Goal: Task Accomplishment & Management: Manage account settings

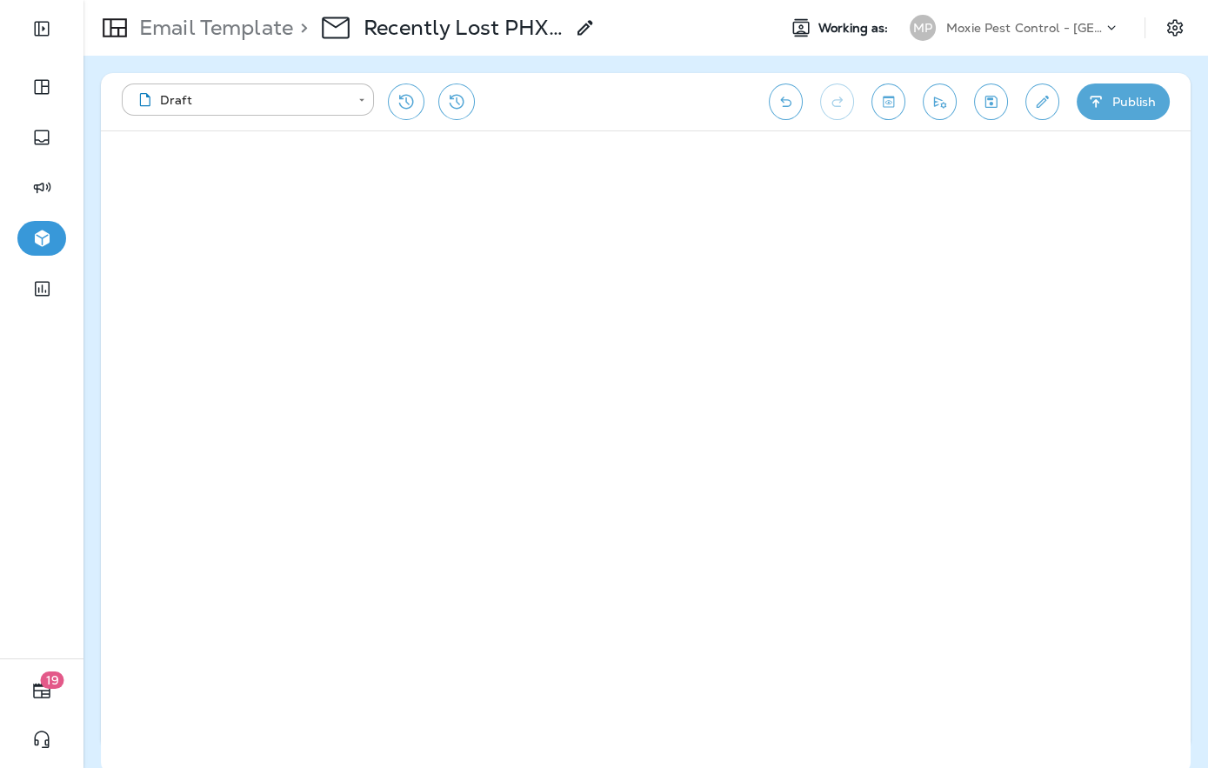
click at [1083, 15] on div "Moxie Pest Control - [GEOGRAPHIC_DATA]" at bounding box center [1025, 28] width 157 height 26
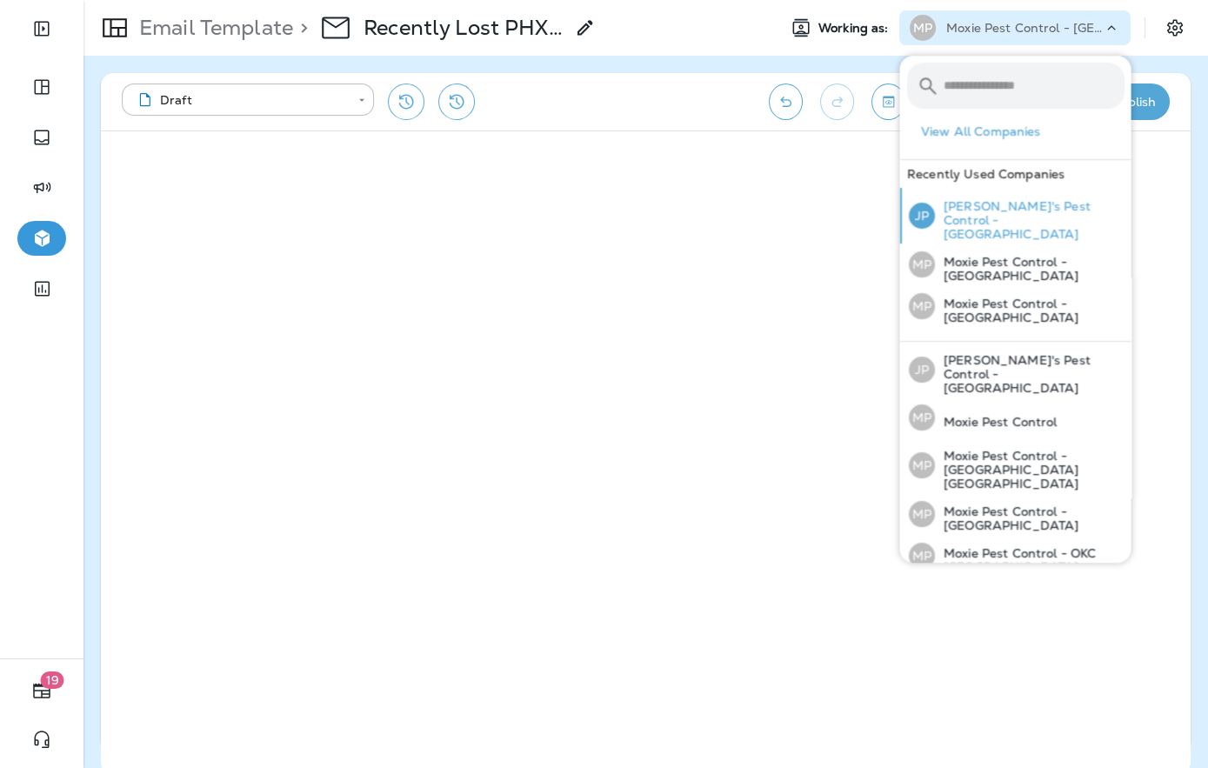
click at [1047, 217] on p "[PERSON_NAME]'s Pest Control - [GEOGRAPHIC_DATA]" at bounding box center [1029, 220] width 190 height 42
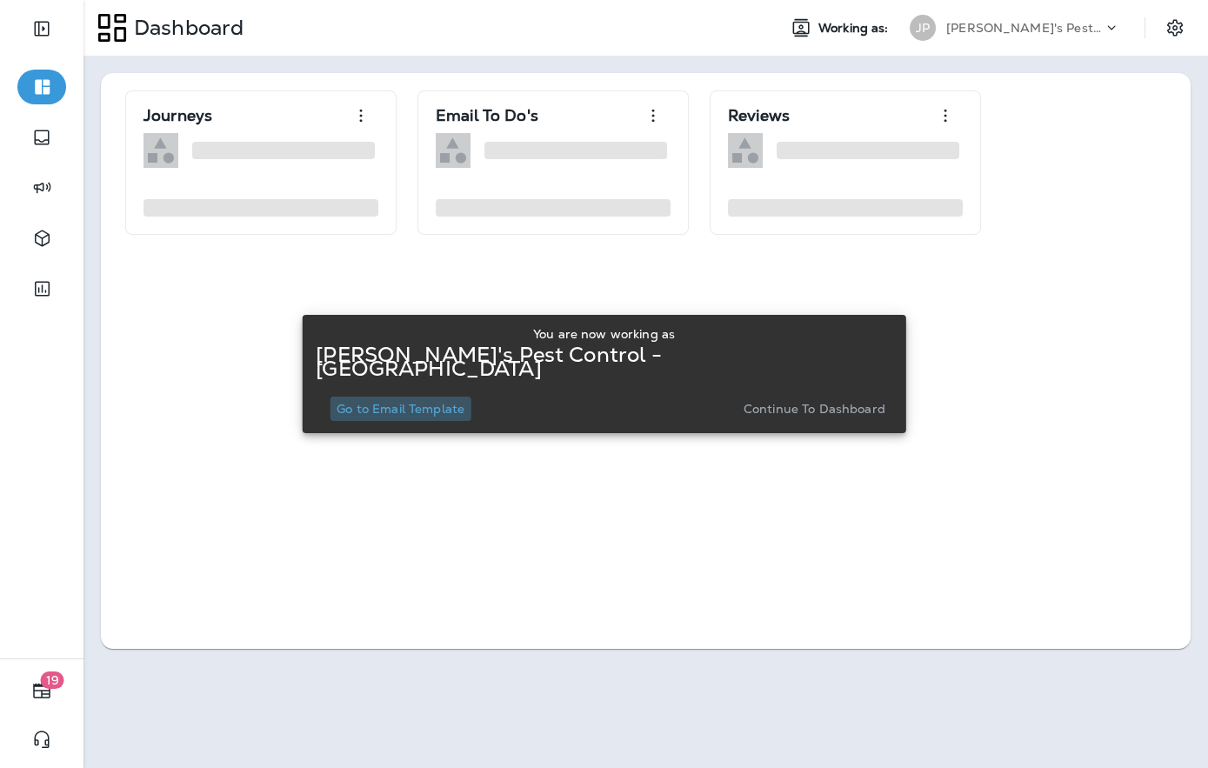
click at [465, 402] on p "Go to Email Template" at bounding box center [401, 409] width 128 height 14
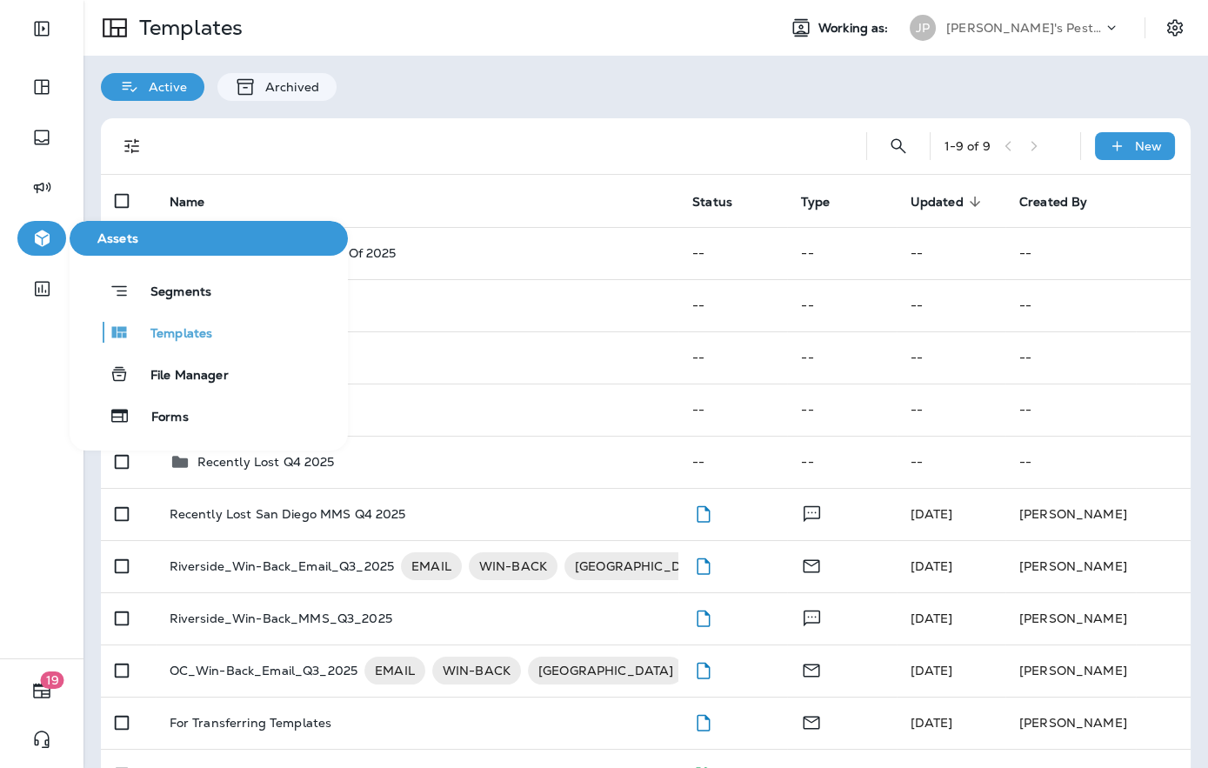
click at [178, 314] on div "Segments Templates File Manager Forms" at bounding box center [209, 353] width 278 height 160
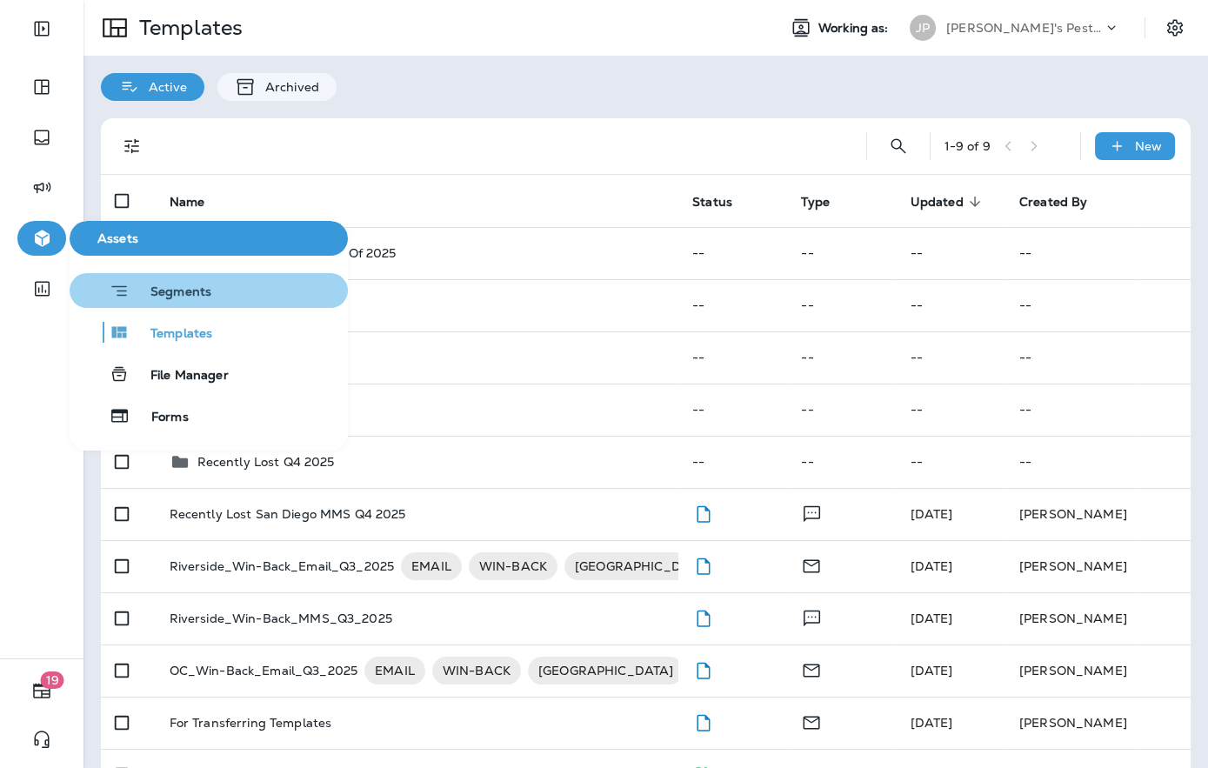
click at [175, 298] on span "Segments" at bounding box center [171, 292] width 82 height 17
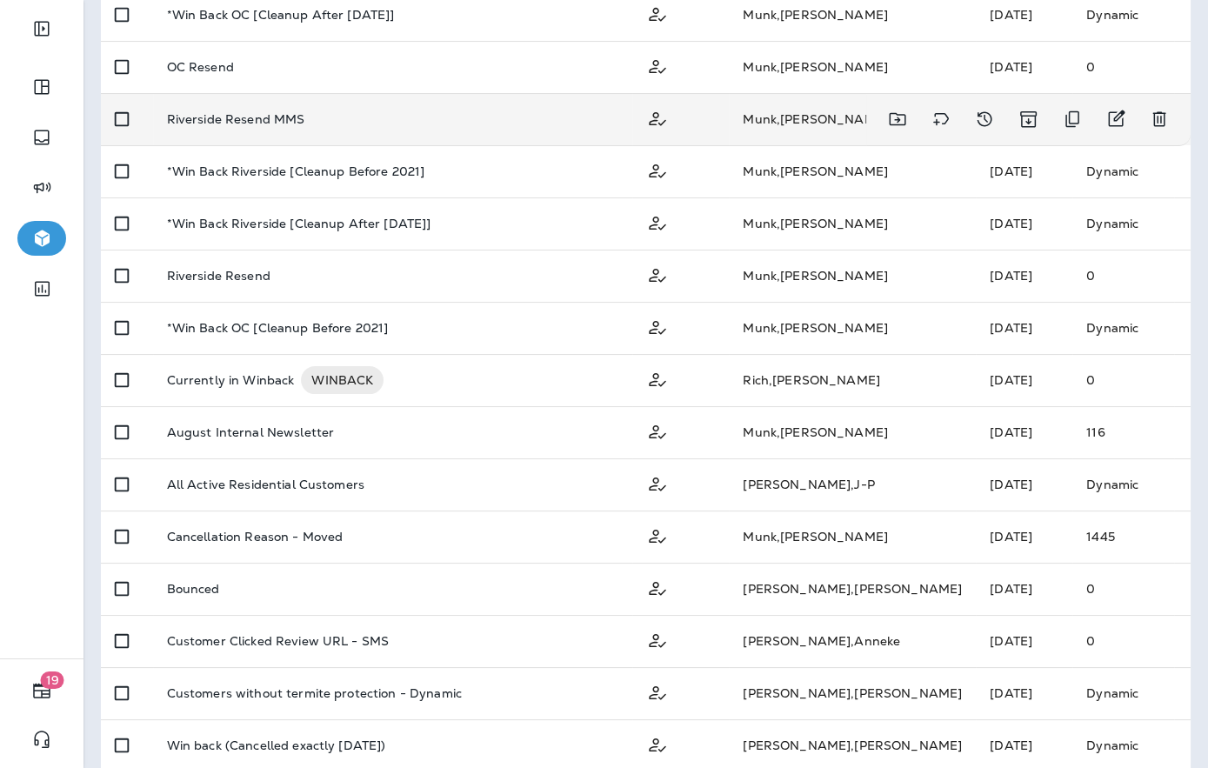
scroll to position [345, 0]
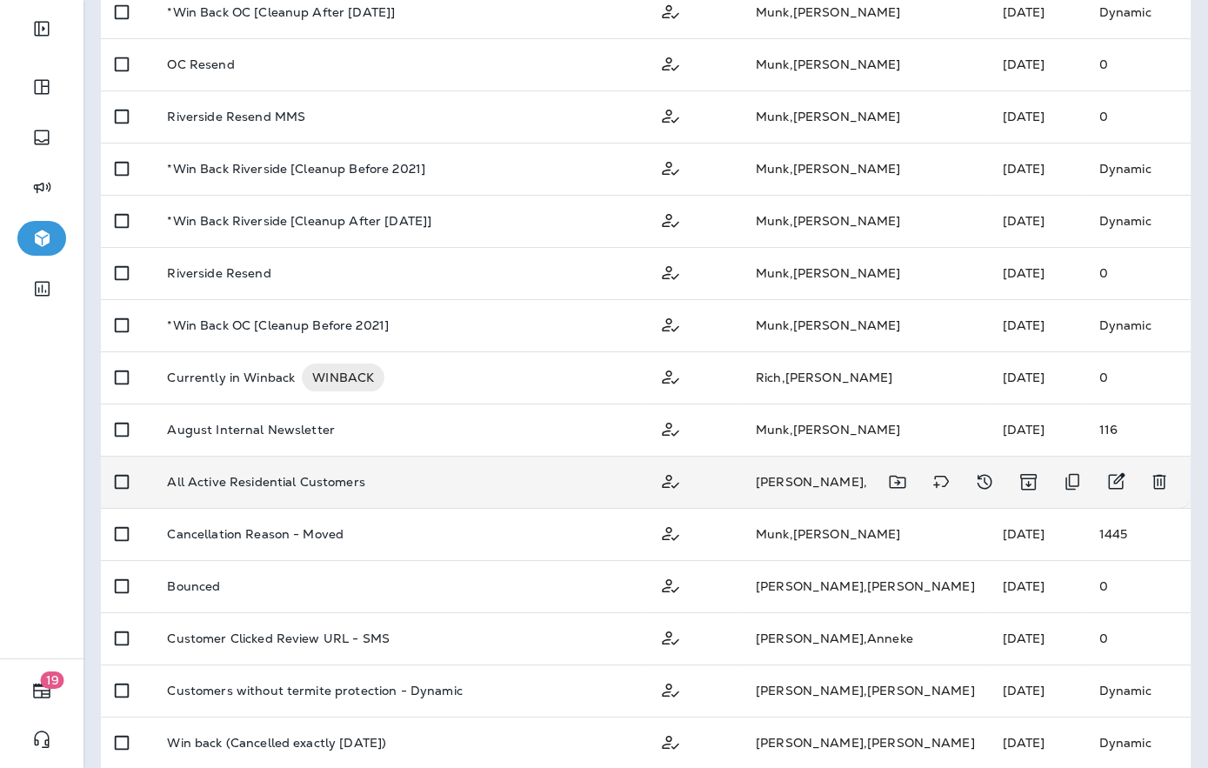
click at [445, 485] on div "All Active Residential Customers" at bounding box center [399, 482] width 464 height 14
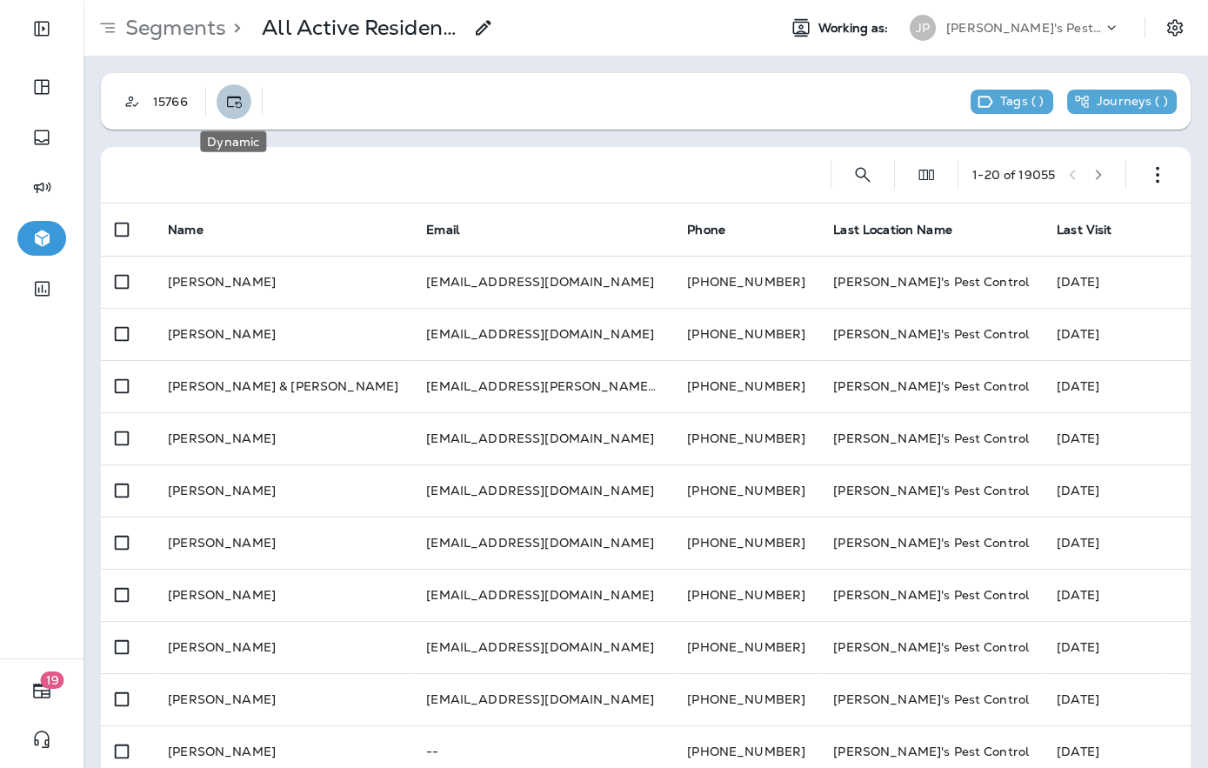
click at [235, 93] on icon "Dynamic" at bounding box center [233, 101] width 17 height 17
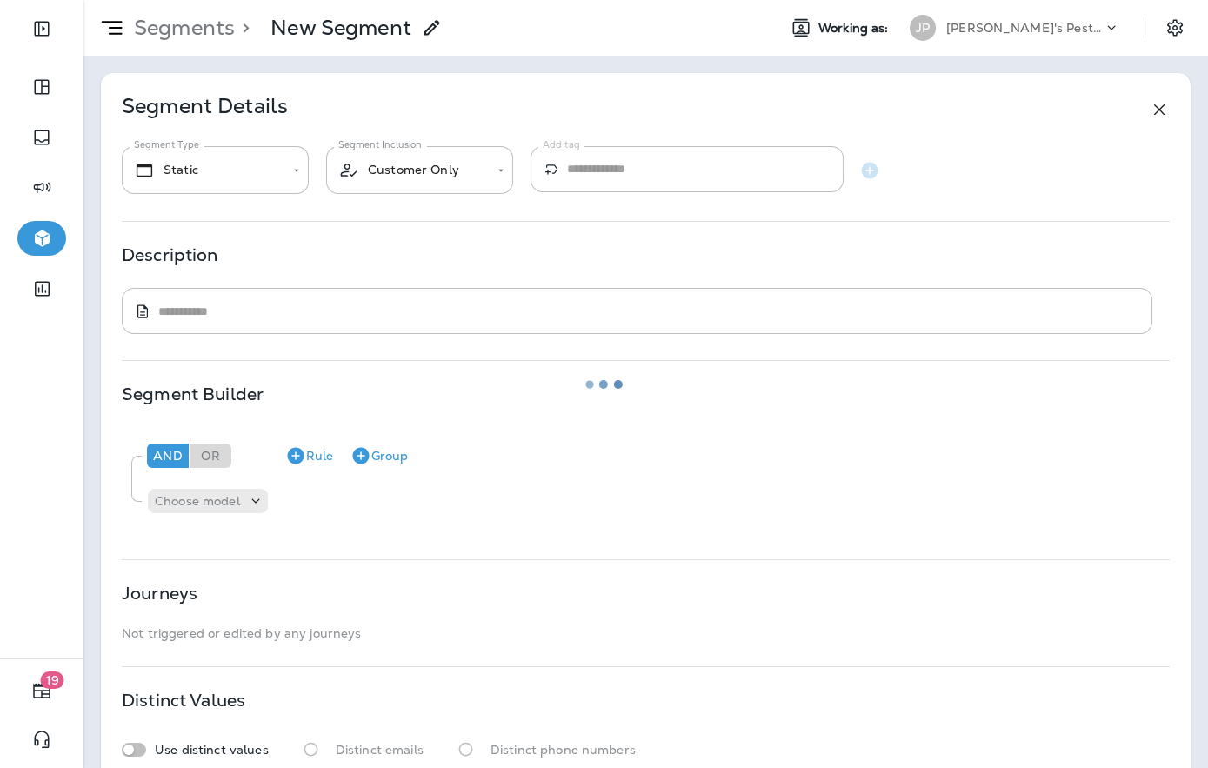
type input "*******"
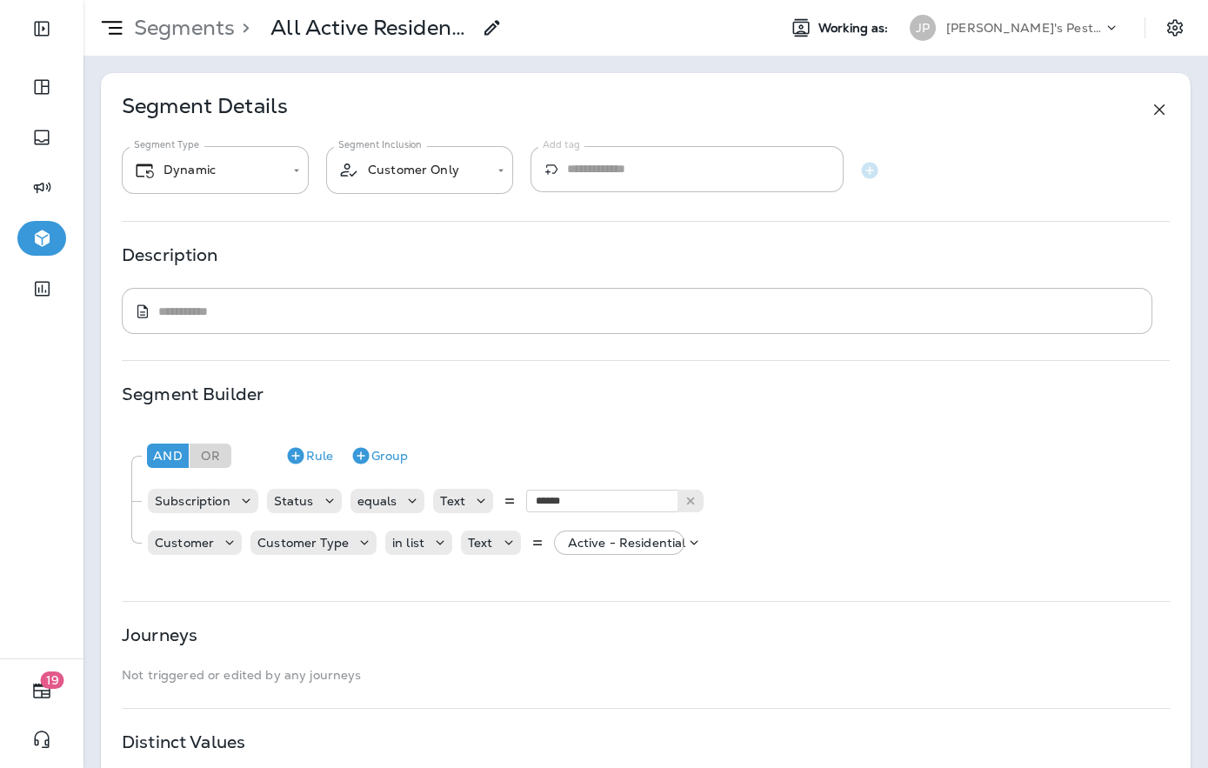
click at [1065, 31] on p "[PERSON_NAME]'s Pest Control - [GEOGRAPHIC_DATA]" at bounding box center [1025, 28] width 157 height 14
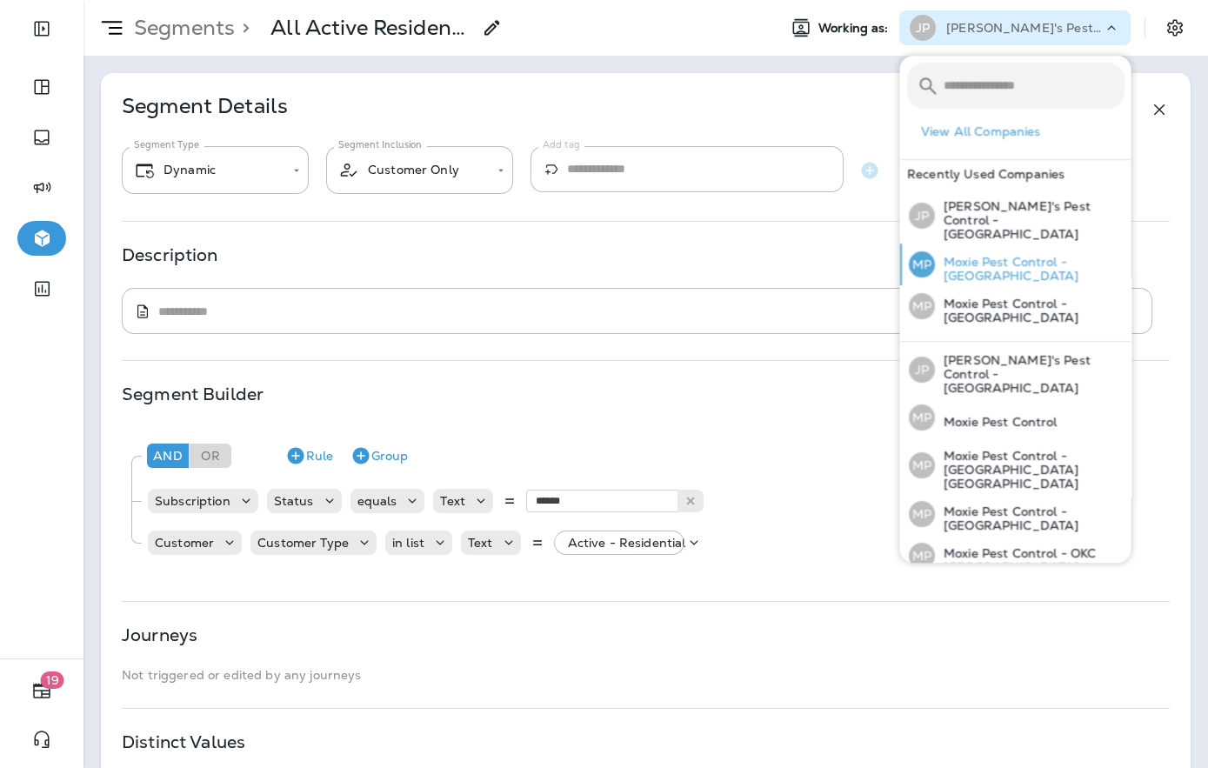
click at [1022, 255] on p "Moxie Pest Control - [GEOGRAPHIC_DATA]" at bounding box center [1029, 269] width 190 height 28
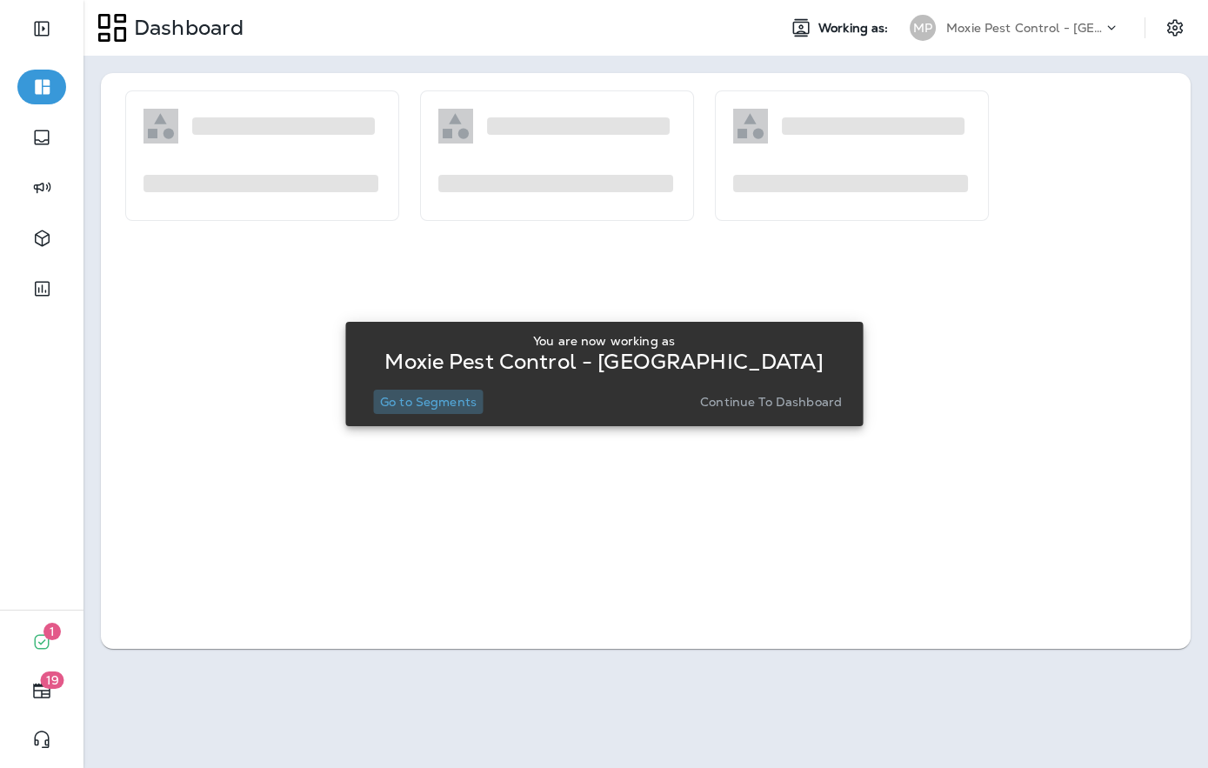
click at [424, 395] on p "Go to Segments" at bounding box center [428, 402] width 97 height 14
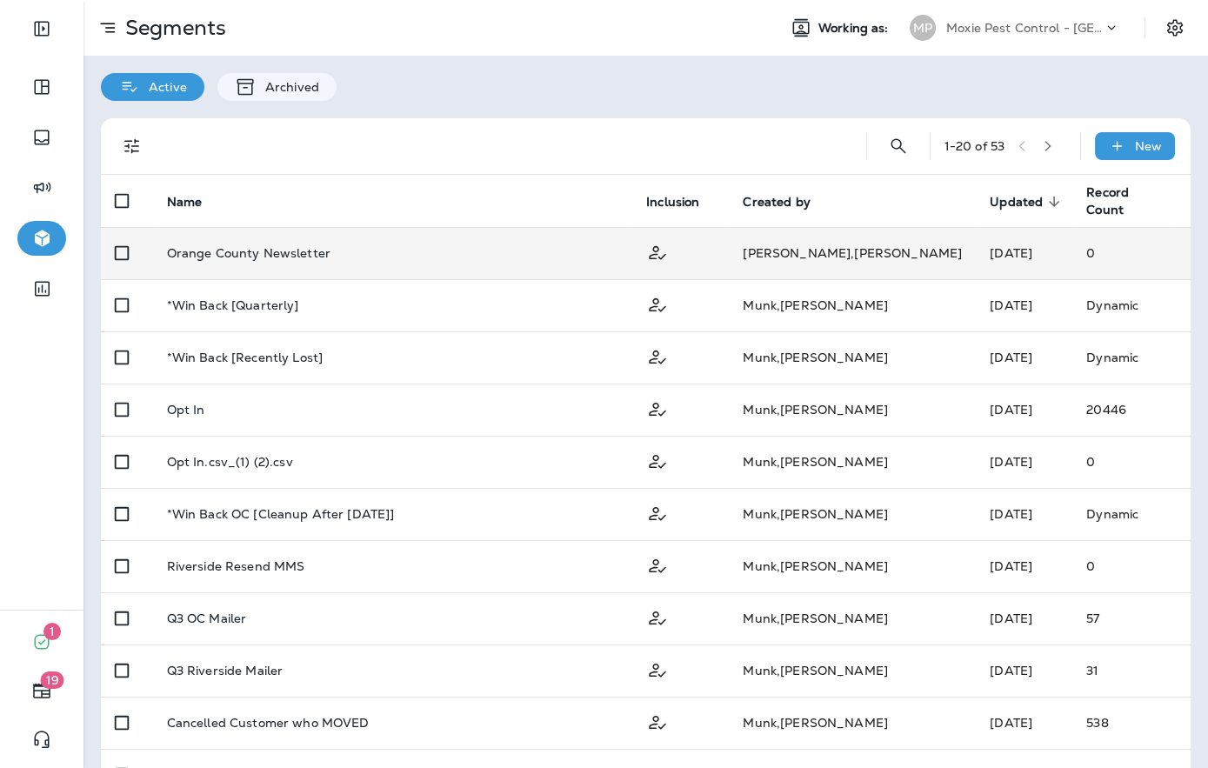
click at [196, 252] on p "Orange County Newsletter" at bounding box center [249, 253] width 164 height 14
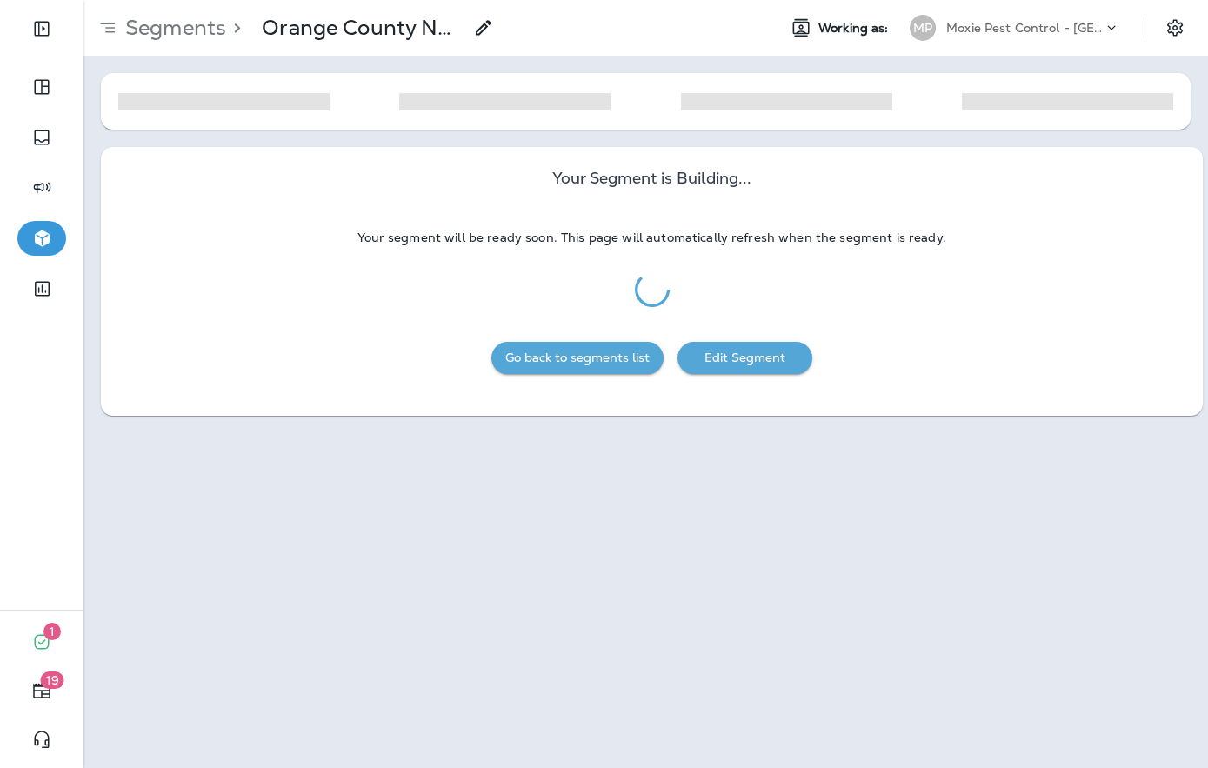
click at [749, 357] on button "Edit Segment" at bounding box center [745, 358] width 135 height 32
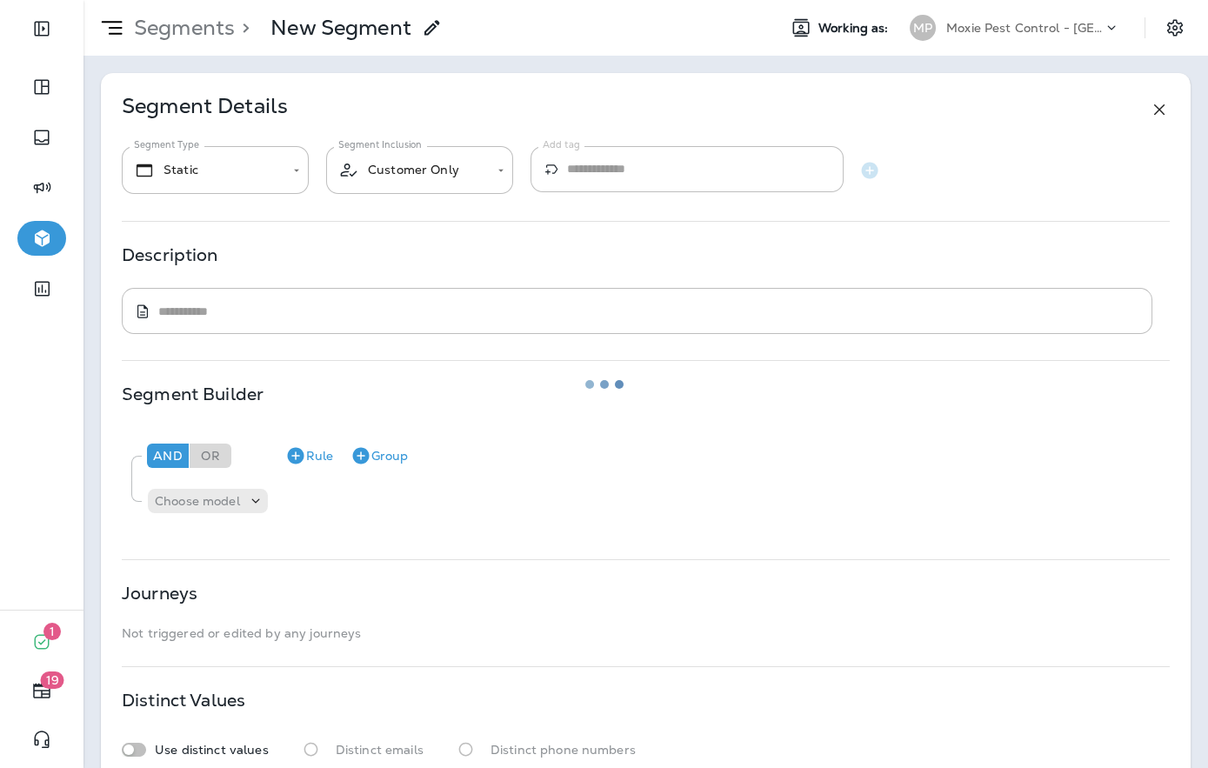
type textarea "**********"
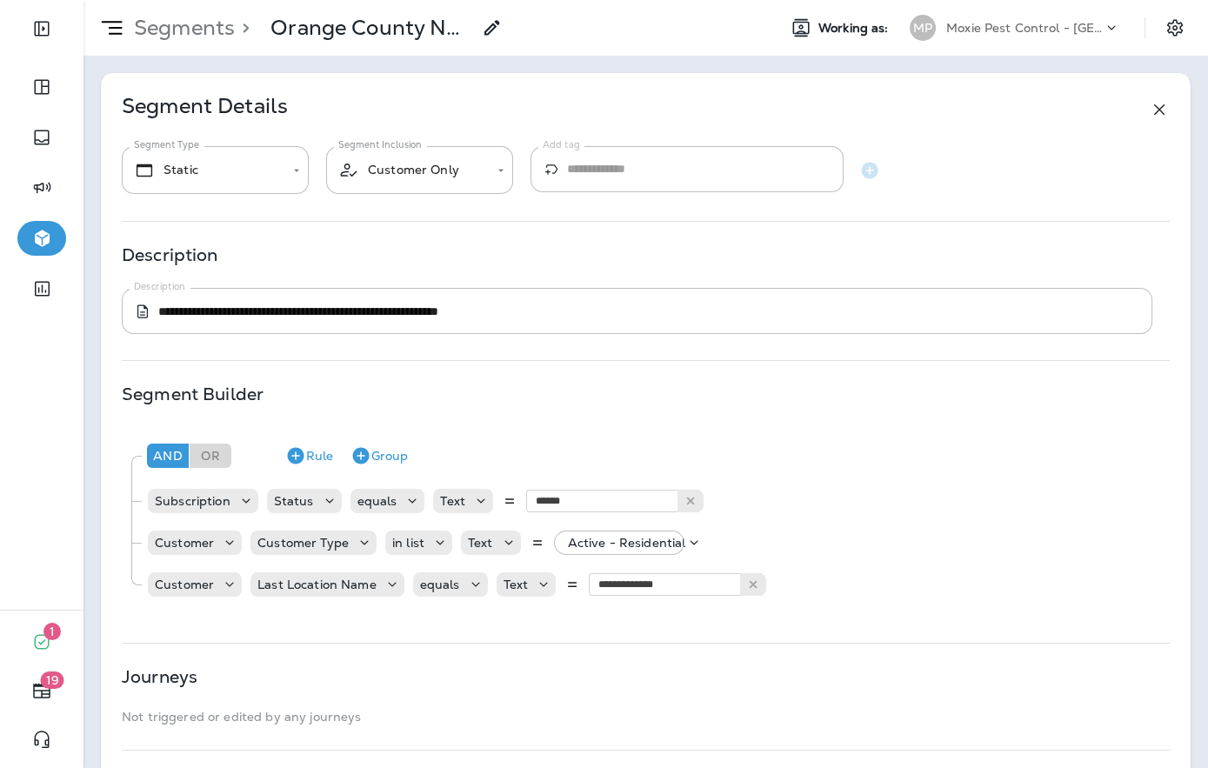
click at [1016, 21] on p "Moxie Pest Control - [GEOGRAPHIC_DATA]" at bounding box center [1025, 28] width 157 height 14
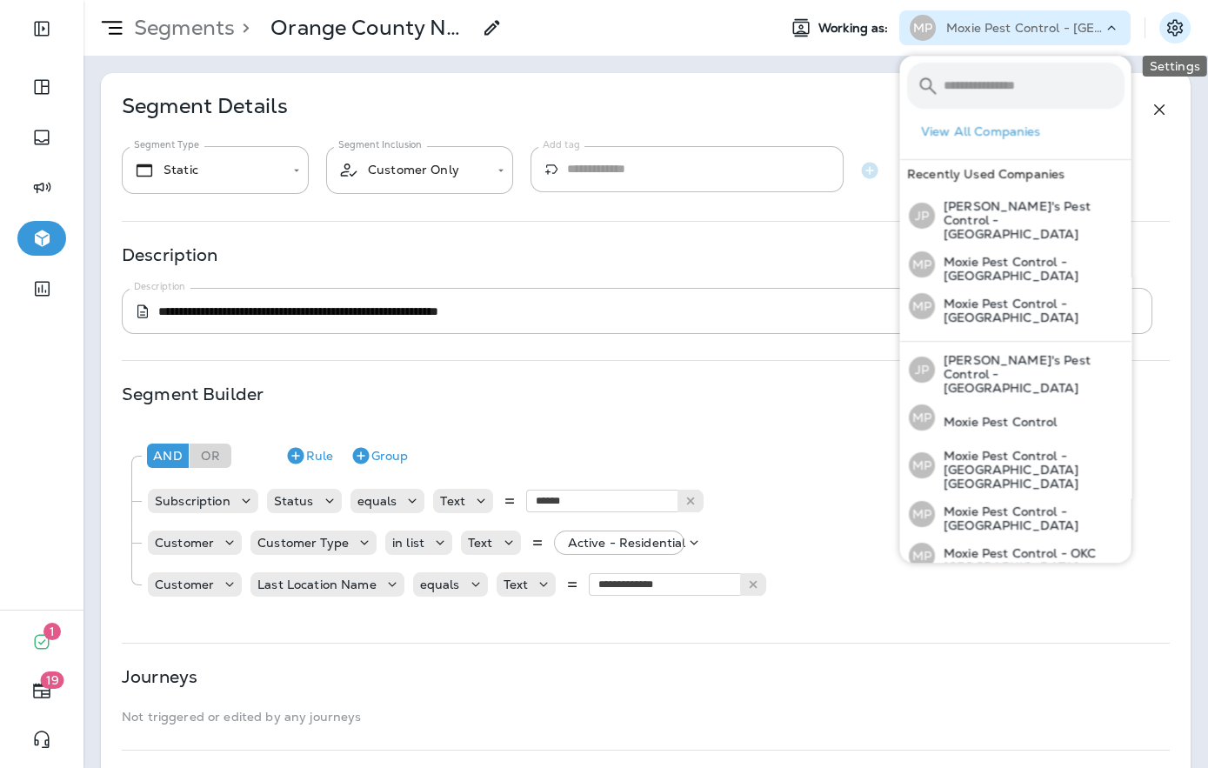
click at [1170, 23] on icon "Settings" at bounding box center [1175, 27] width 16 height 17
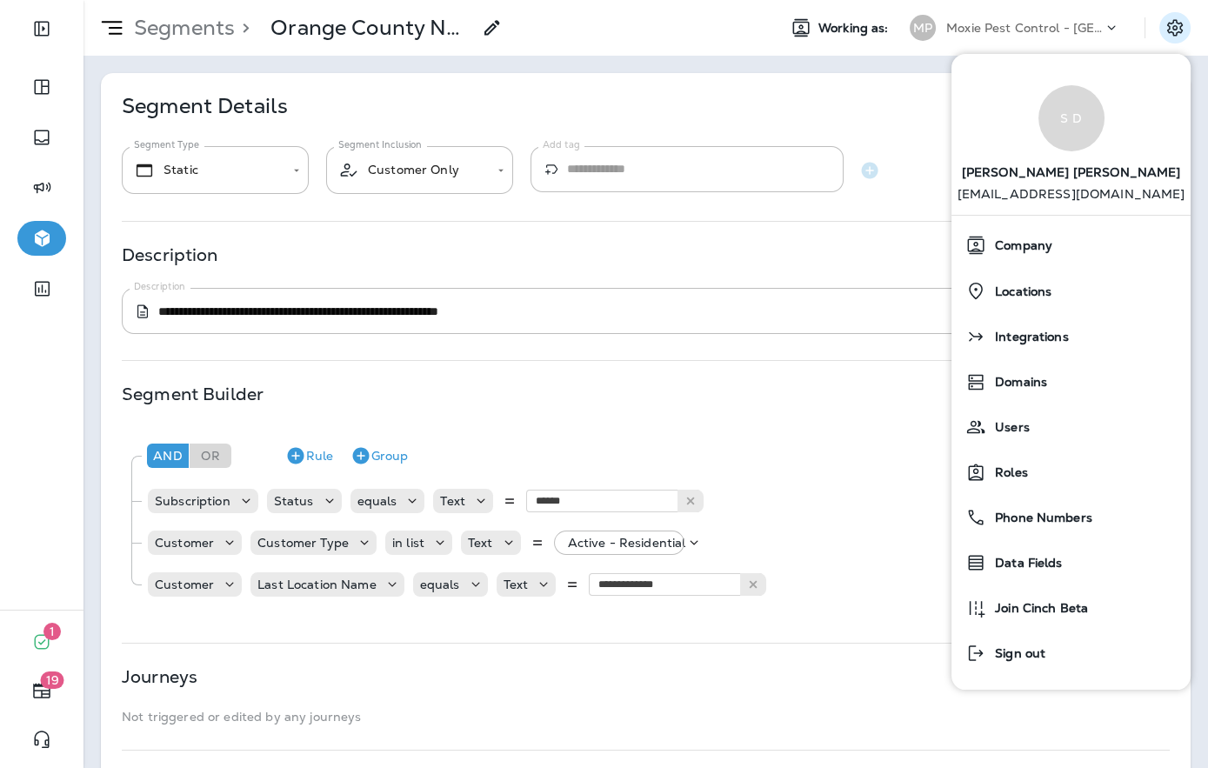
click at [395, 100] on div "Segment Details" at bounding box center [646, 109] width 1048 height 21
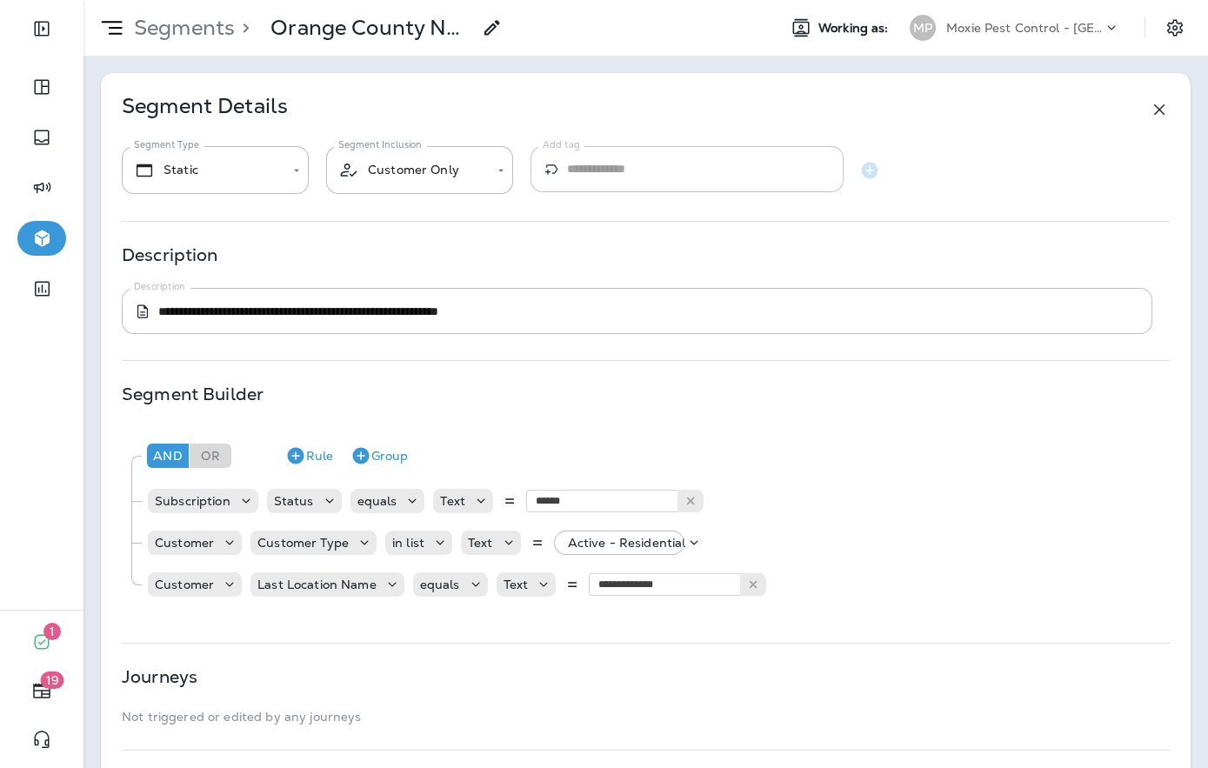
scroll to position [197, 0]
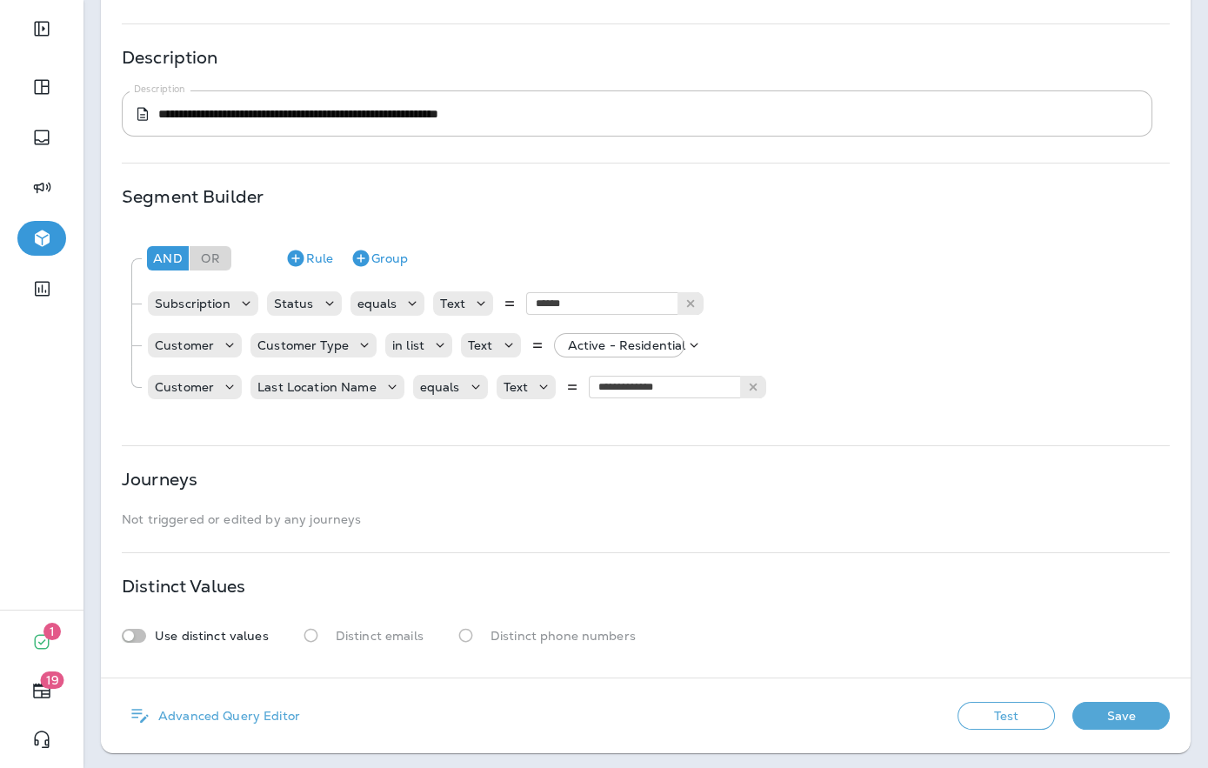
click at [1127, 712] on button "Save" at bounding box center [1121, 716] width 97 height 28
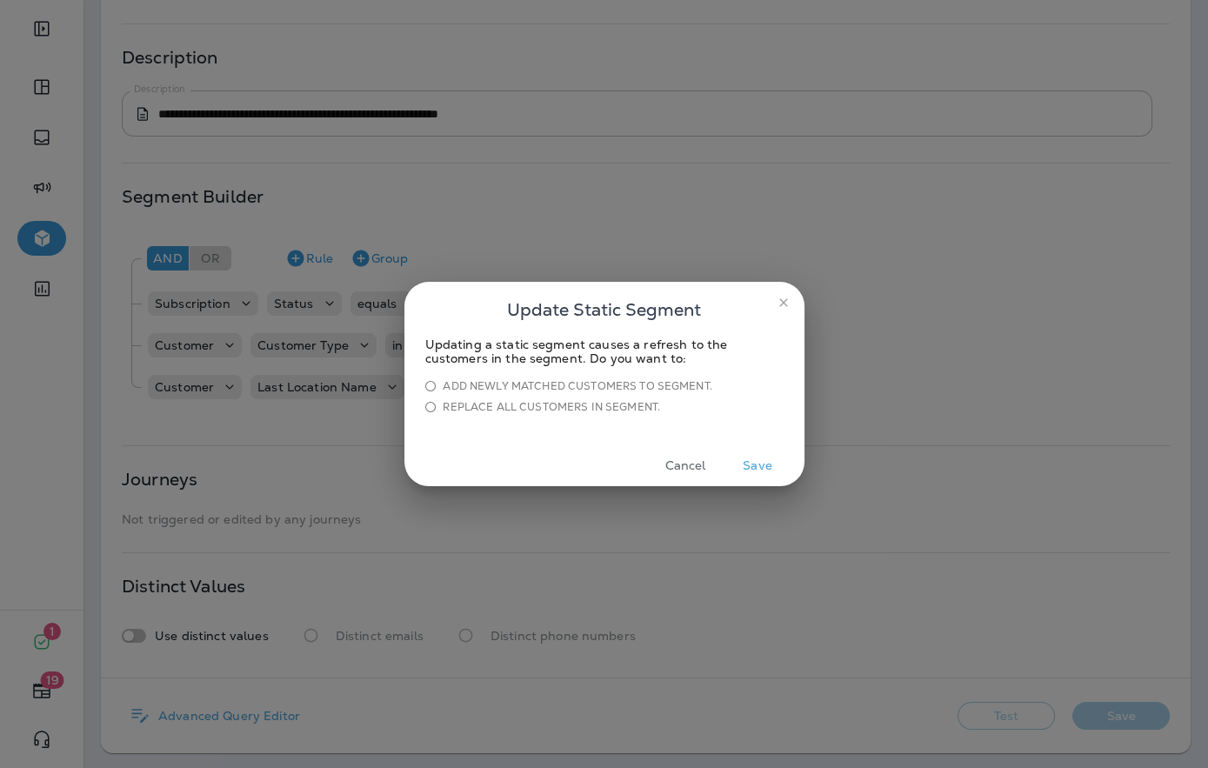
click at [748, 465] on button "Save" at bounding box center [758, 465] width 65 height 27
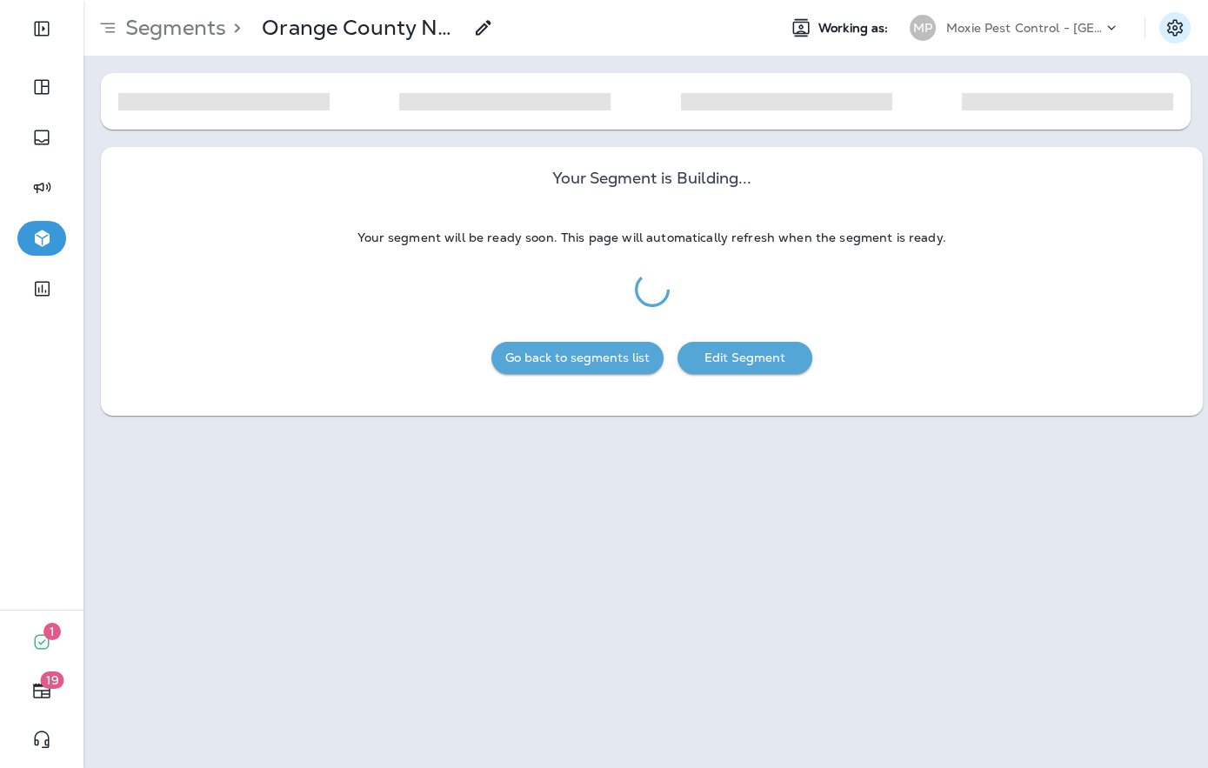
click at [1179, 33] on icon "Settings" at bounding box center [1175, 27] width 21 height 21
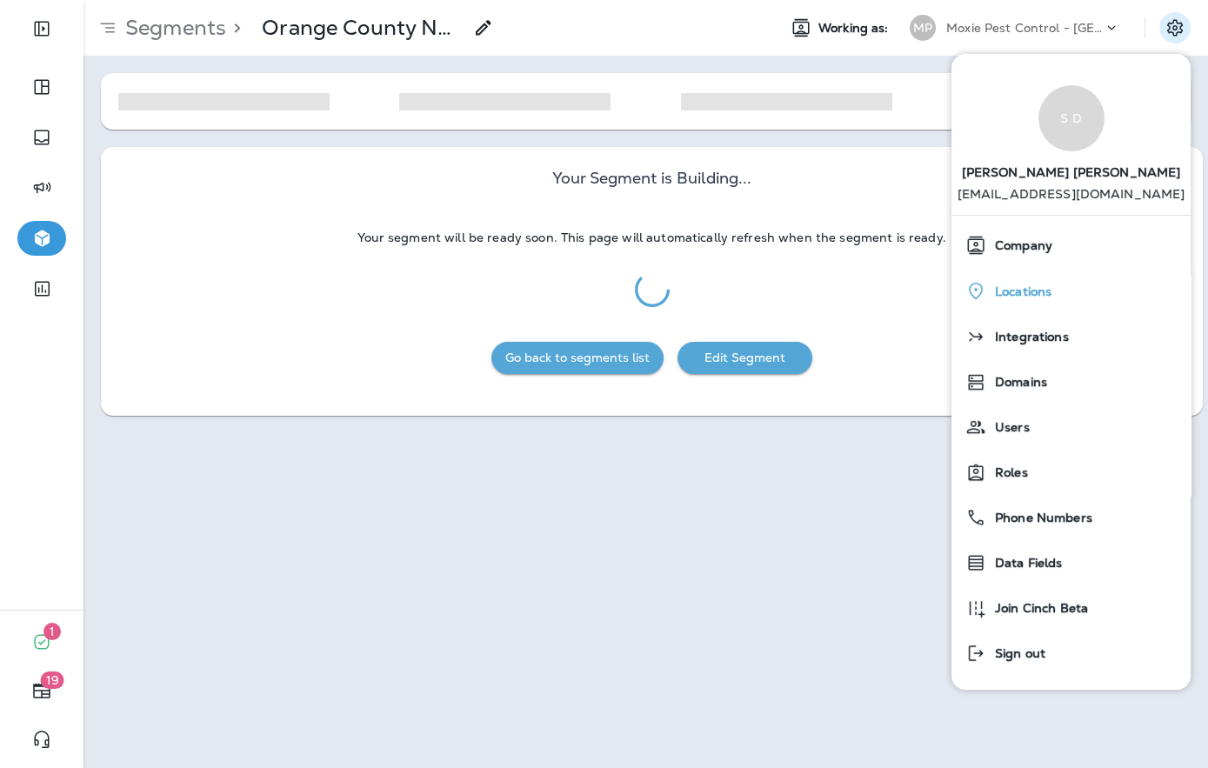
click at [1024, 284] on span "Locations" at bounding box center [1019, 291] width 65 height 15
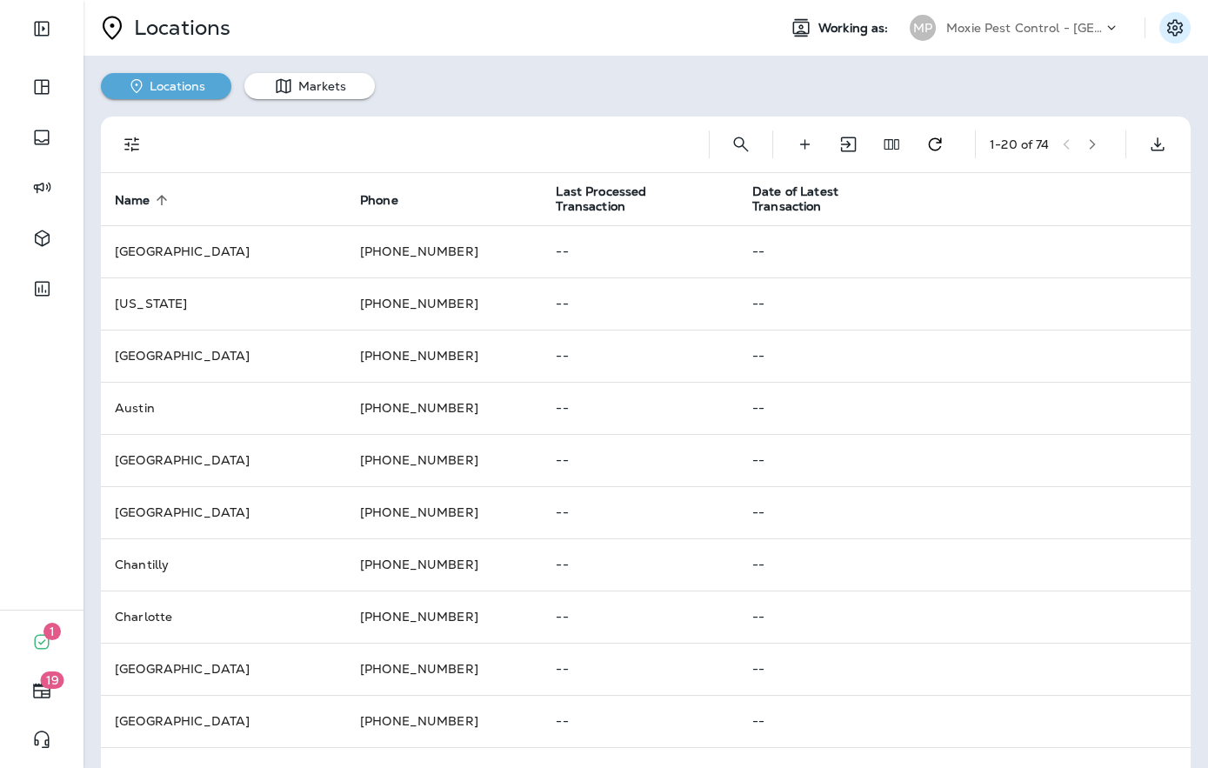
click at [1169, 25] on icon "Settings" at bounding box center [1175, 27] width 21 height 21
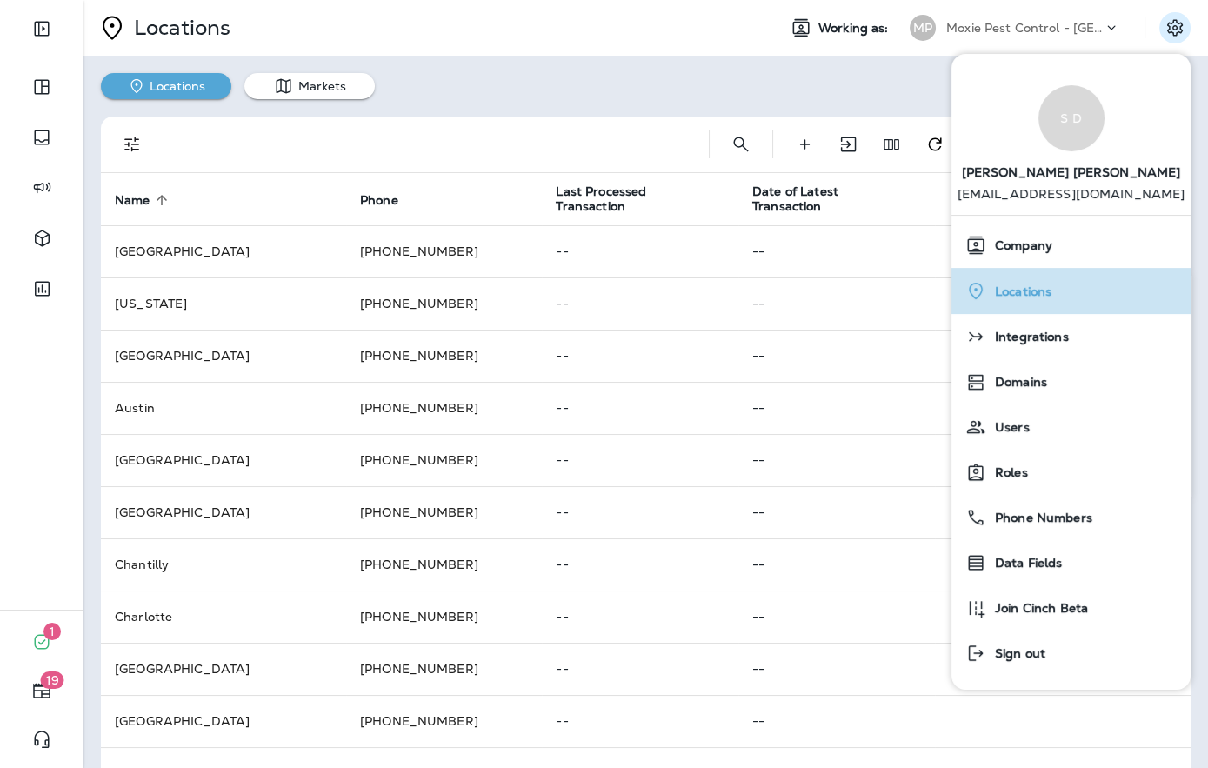
click at [1034, 292] on span "Locations" at bounding box center [1019, 291] width 65 height 15
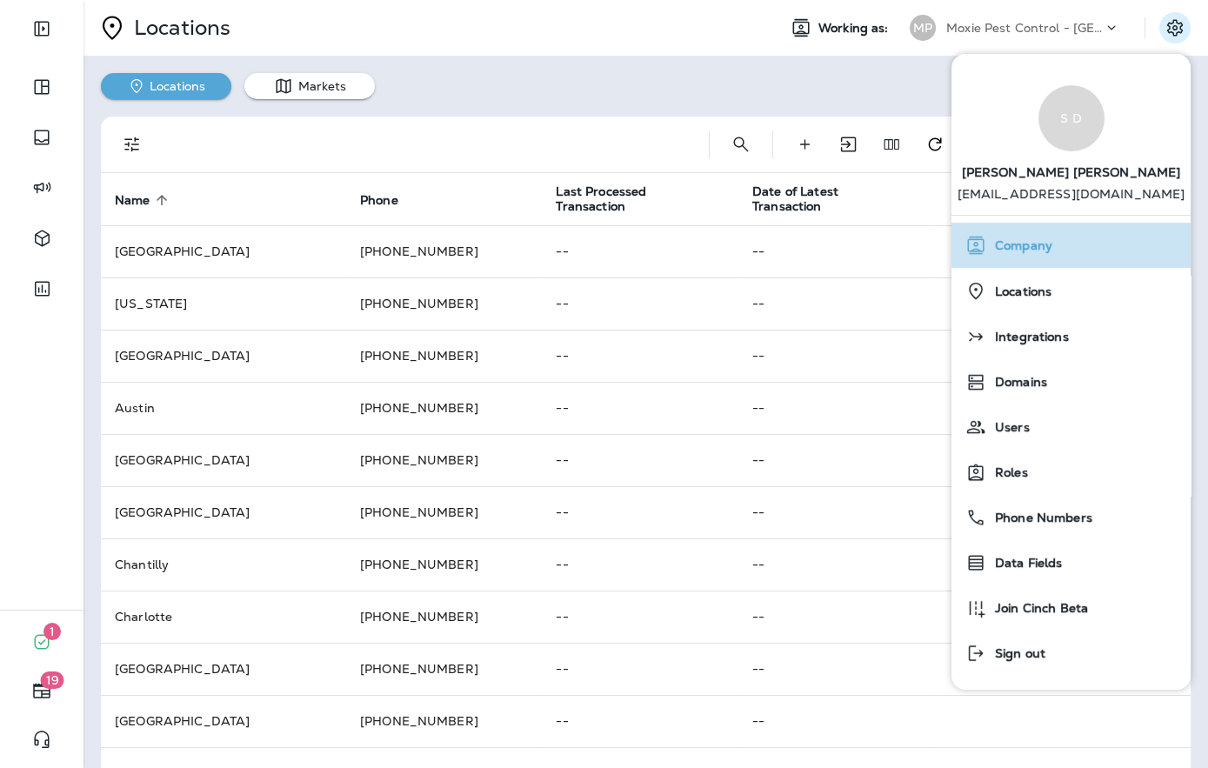
click at [1019, 248] on span "Company" at bounding box center [1020, 245] width 66 height 15
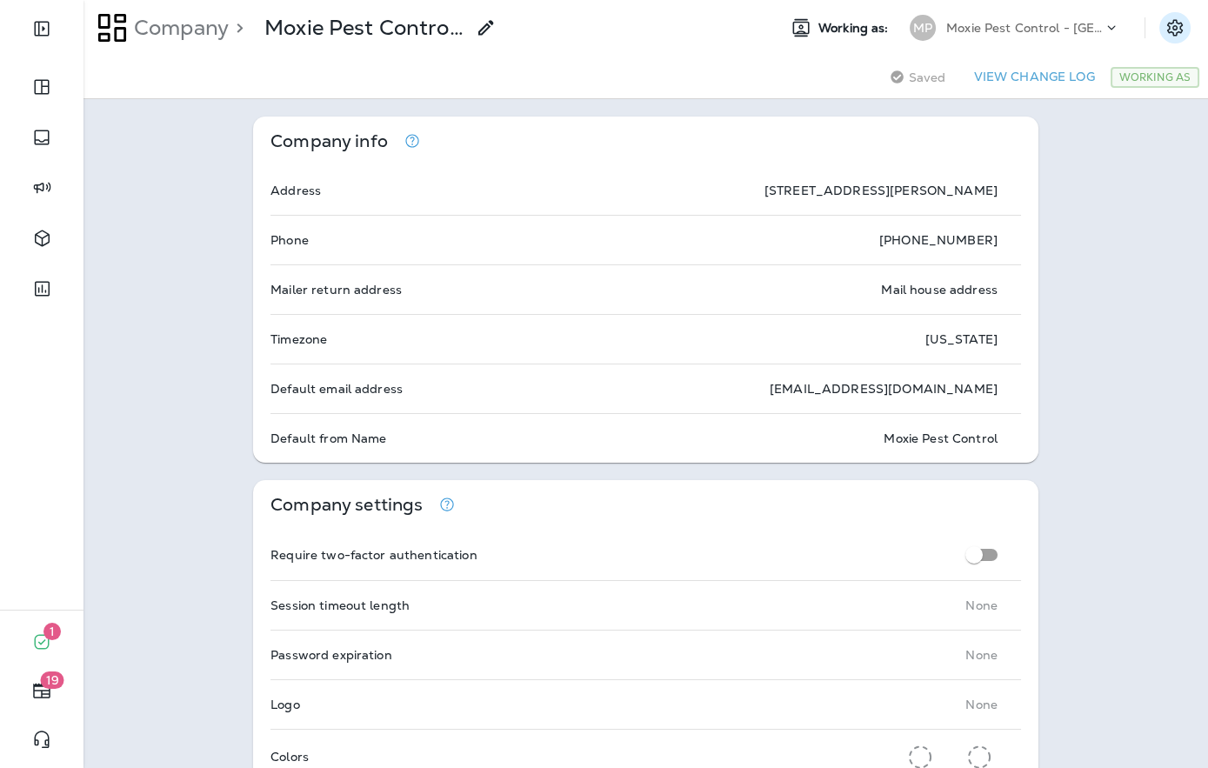
click at [1176, 36] on icon "Settings" at bounding box center [1175, 27] width 21 height 21
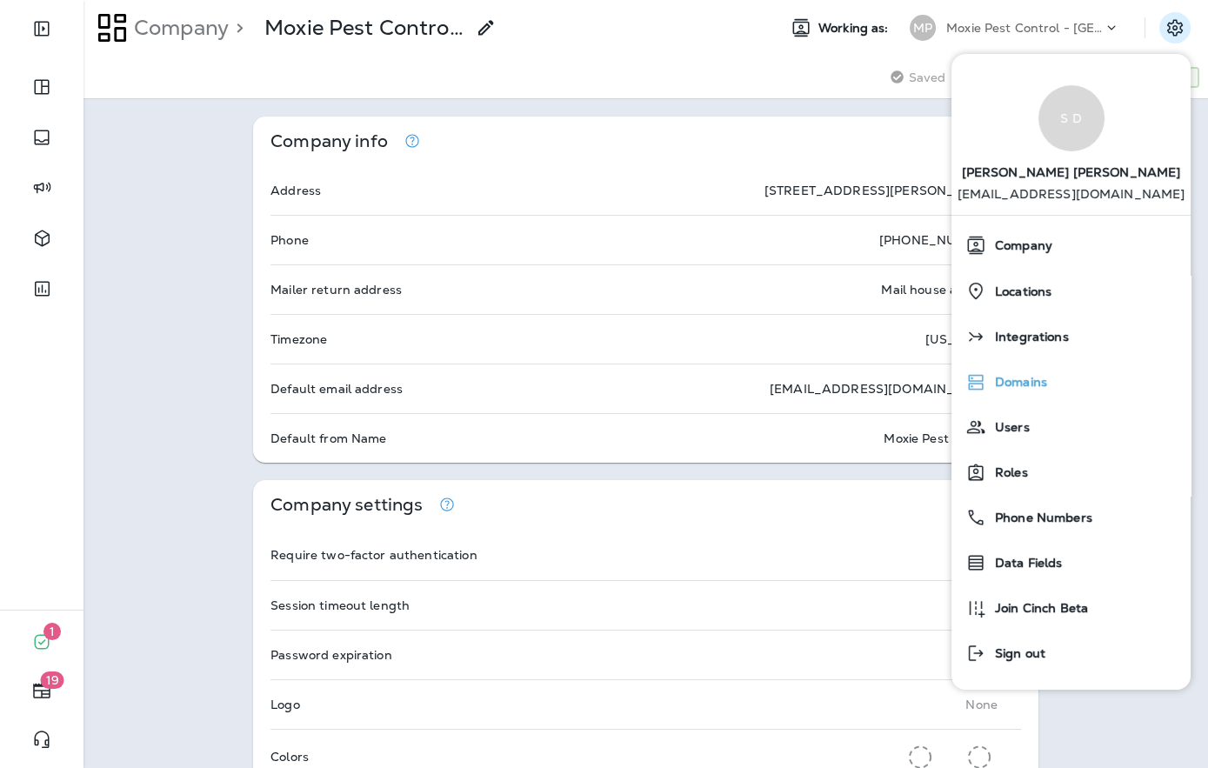
click at [1023, 380] on span "Domains" at bounding box center [1017, 382] width 61 height 15
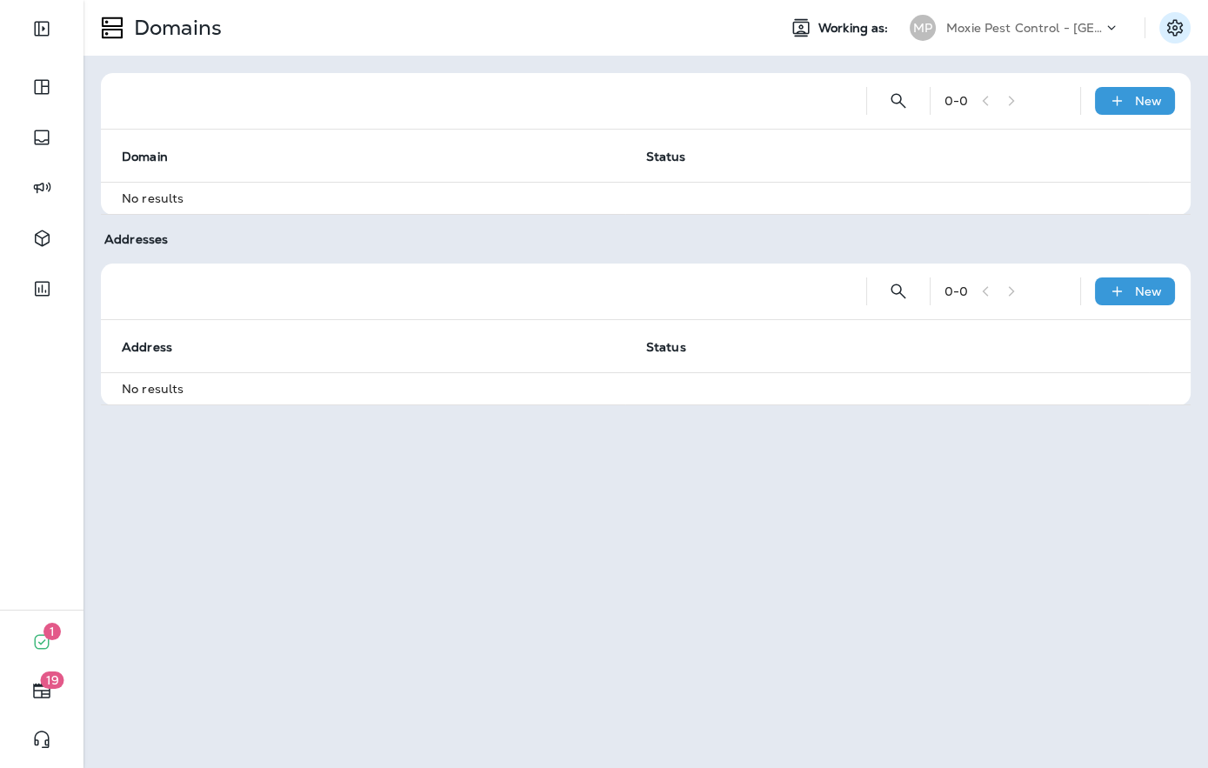
click at [1176, 22] on icon "Settings" at bounding box center [1175, 27] width 16 height 17
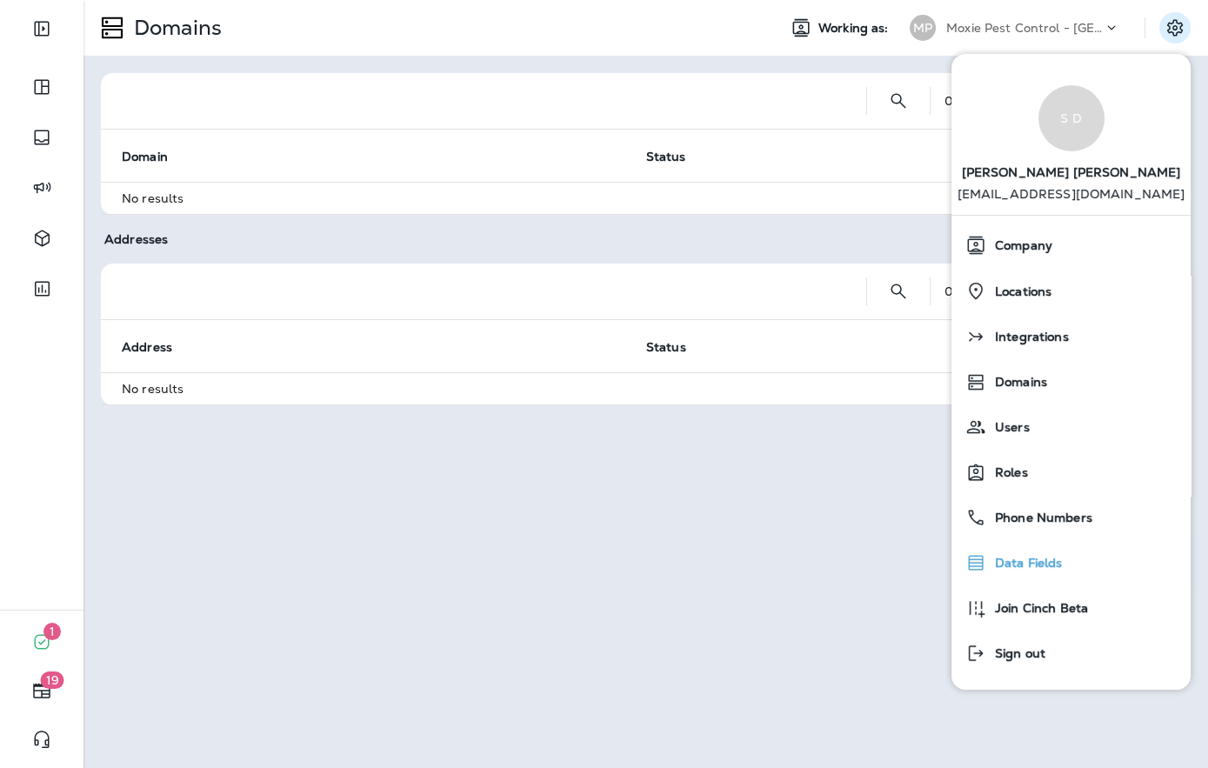
click at [1035, 553] on div "Data Fields" at bounding box center [1071, 562] width 225 height 35
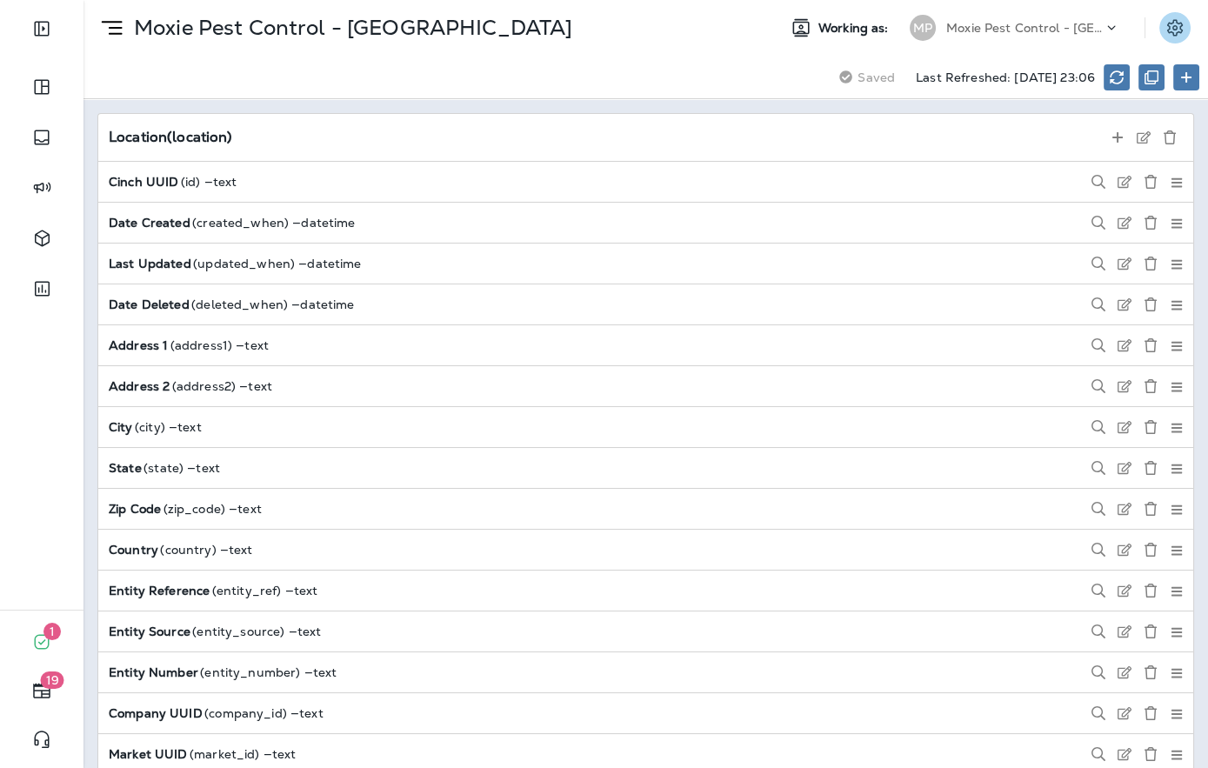
click at [1177, 31] on icon "Settings" at bounding box center [1175, 27] width 21 height 21
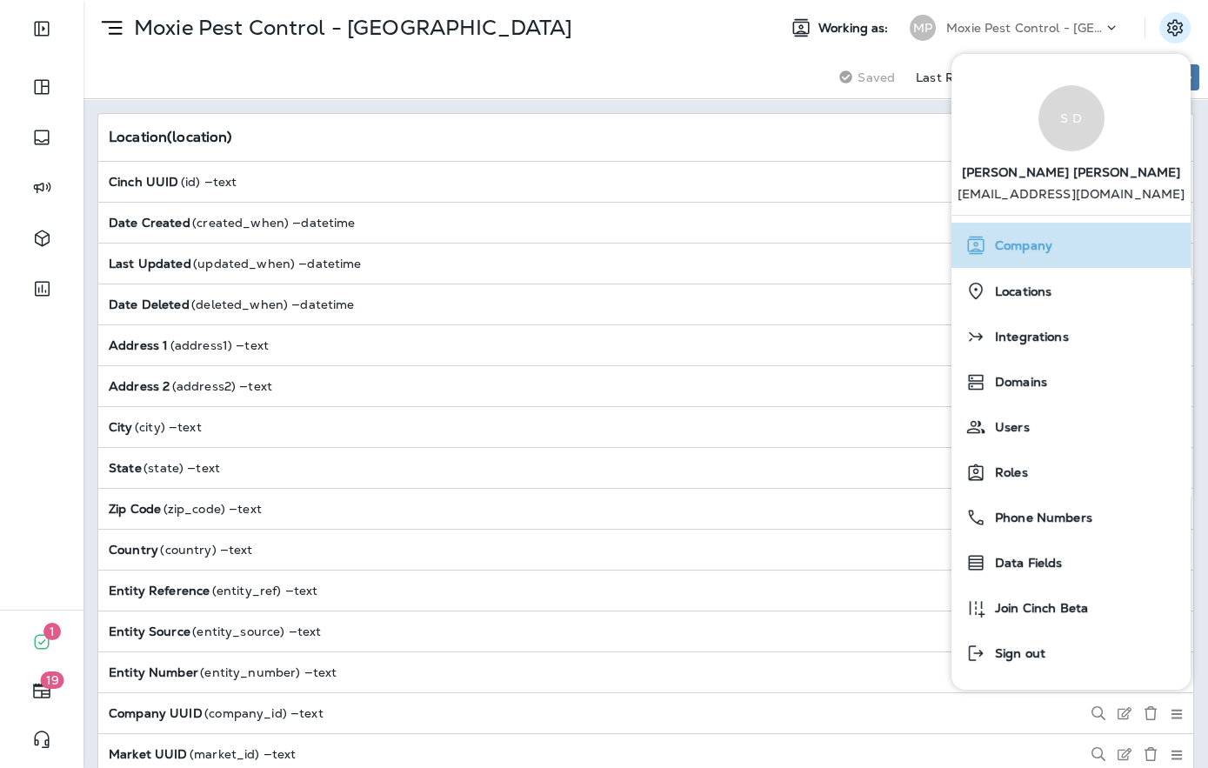
click at [1045, 236] on div "Company" at bounding box center [1071, 245] width 225 height 35
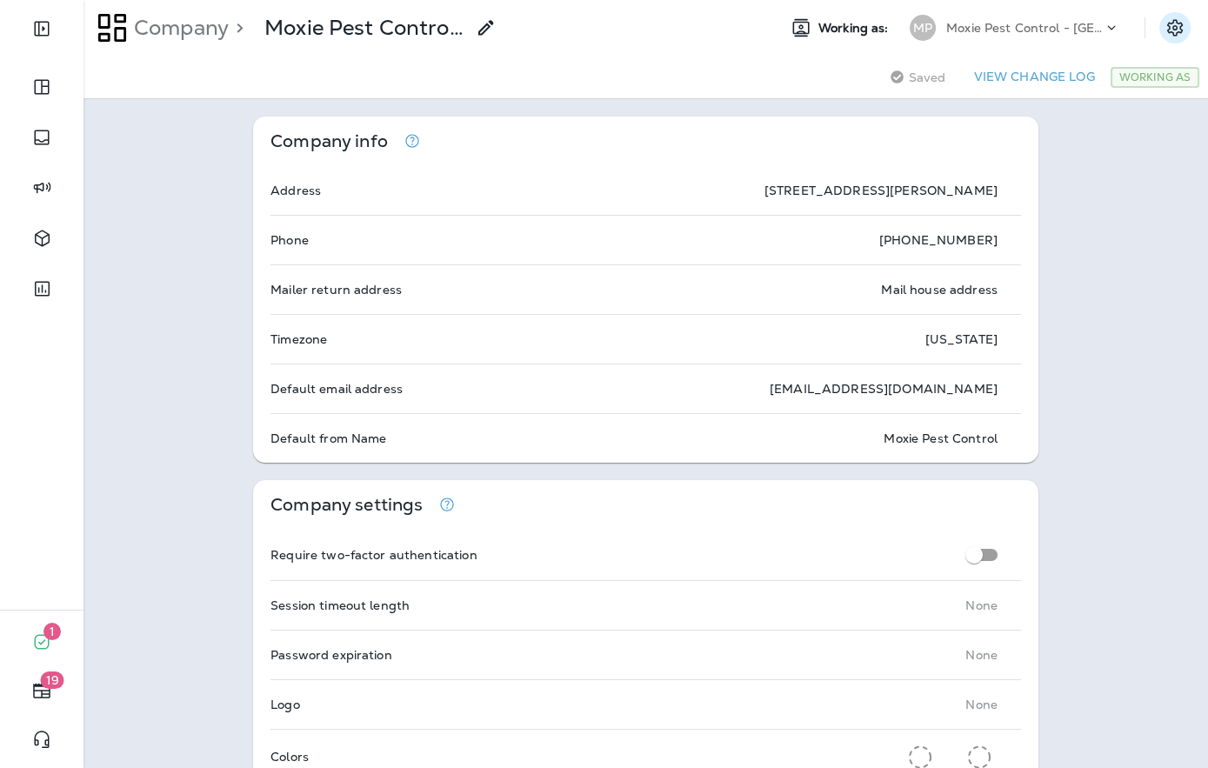
click at [1175, 32] on icon "Settings" at bounding box center [1175, 27] width 21 height 21
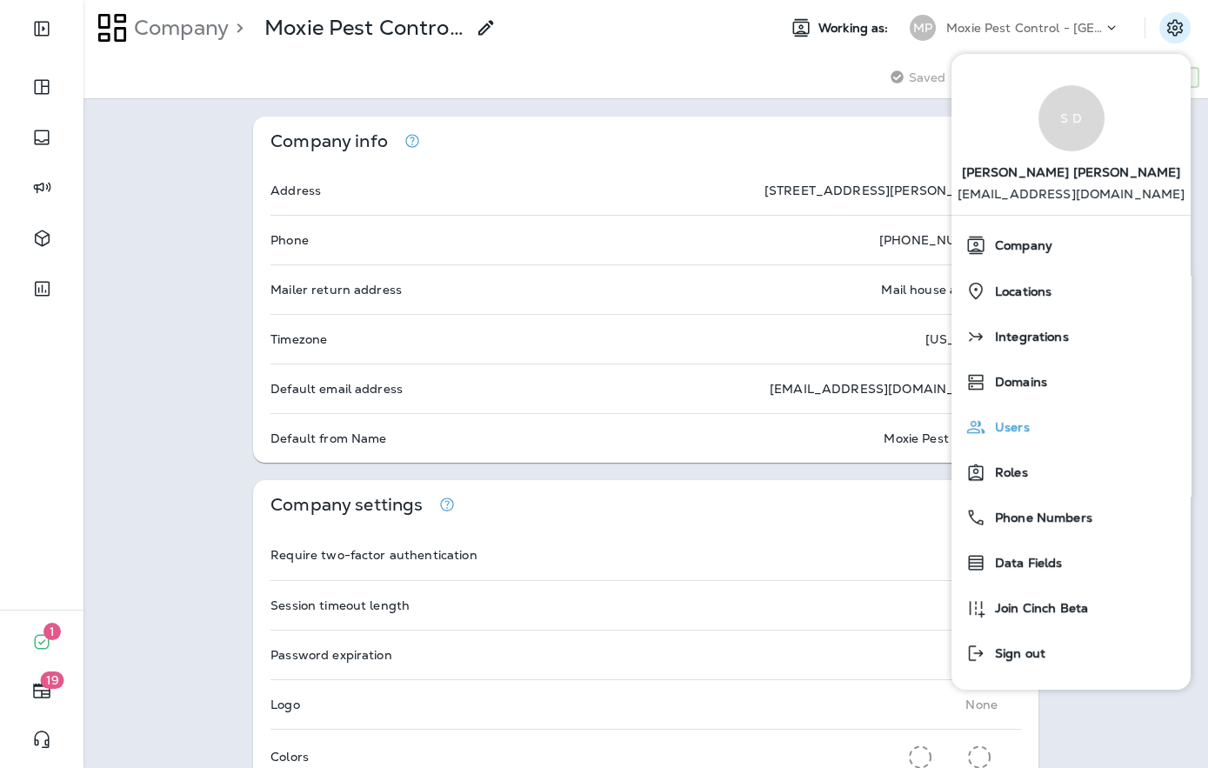
click at [1014, 434] on span "Users" at bounding box center [1008, 427] width 43 height 15
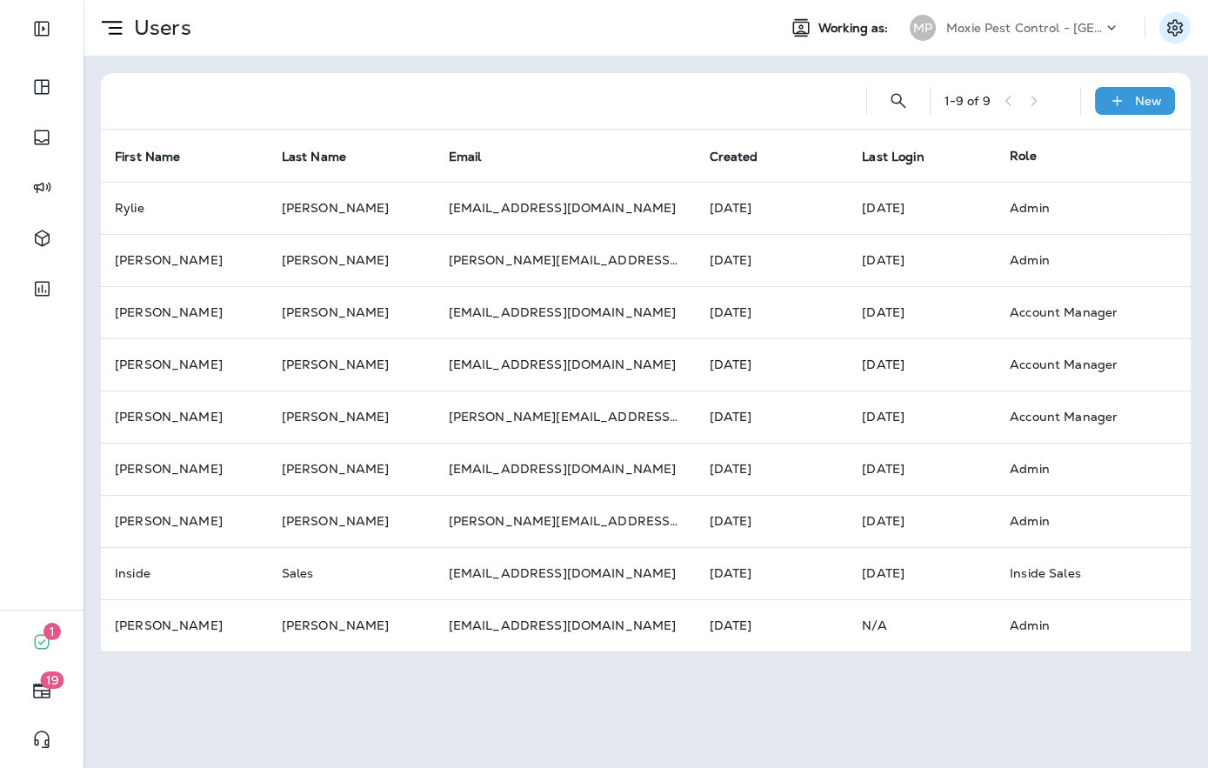
click at [1175, 30] on icon "Settings" at bounding box center [1175, 27] width 21 height 21
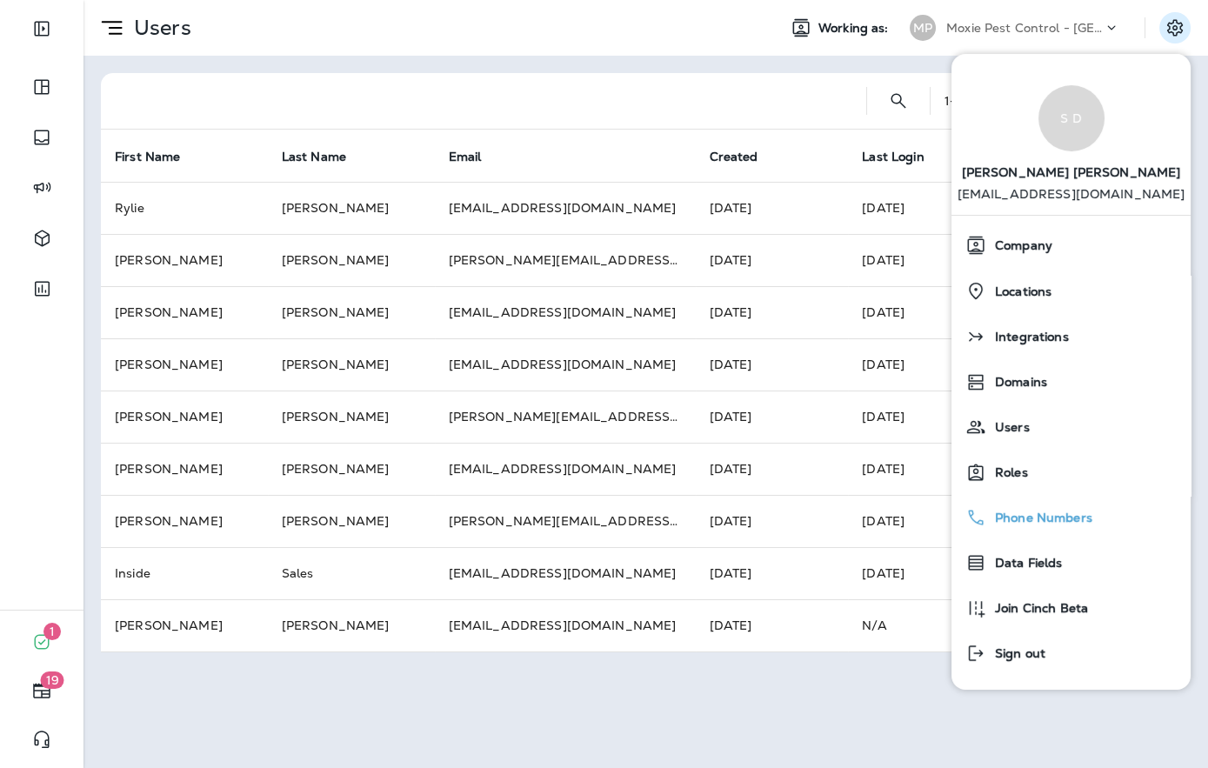
click at [1048, 515] on span "Phone Numbers" at bounding box center [1040, 518] width 106 height 15
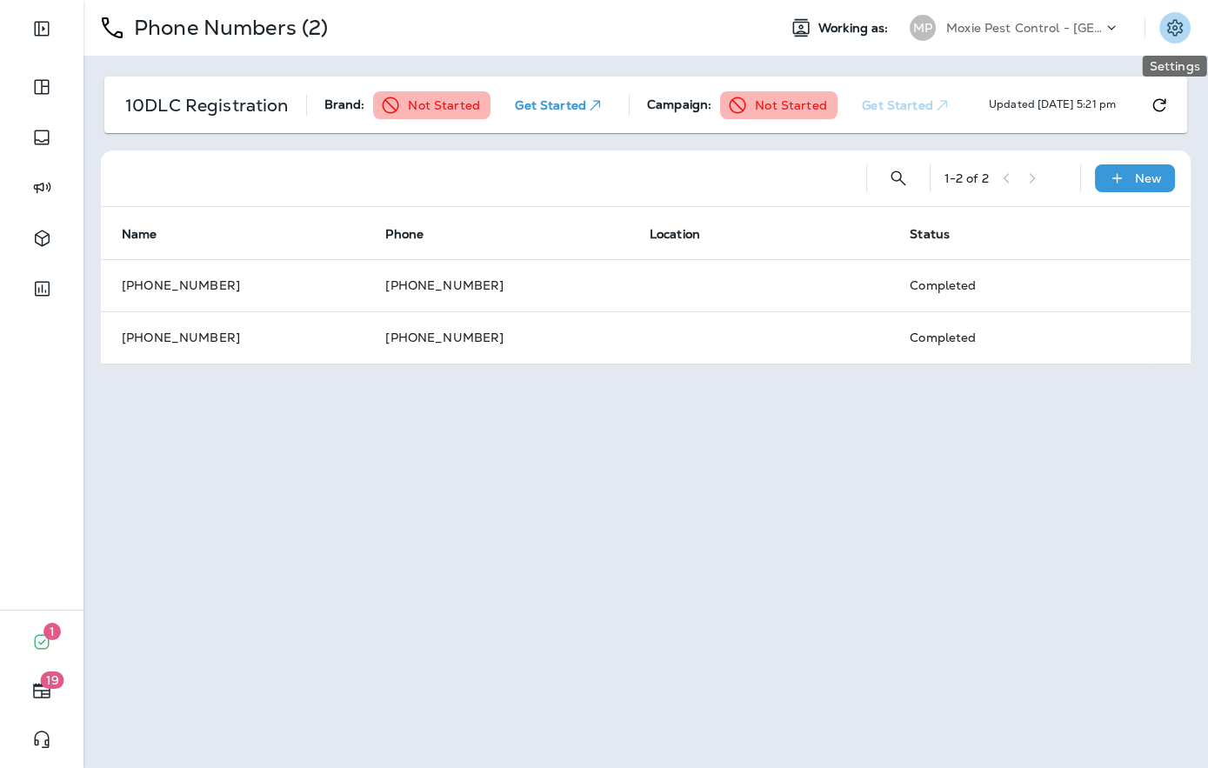
click at [1175, 35] on icon "Settings" at bounding box center [1175, 27] width 16 height 17
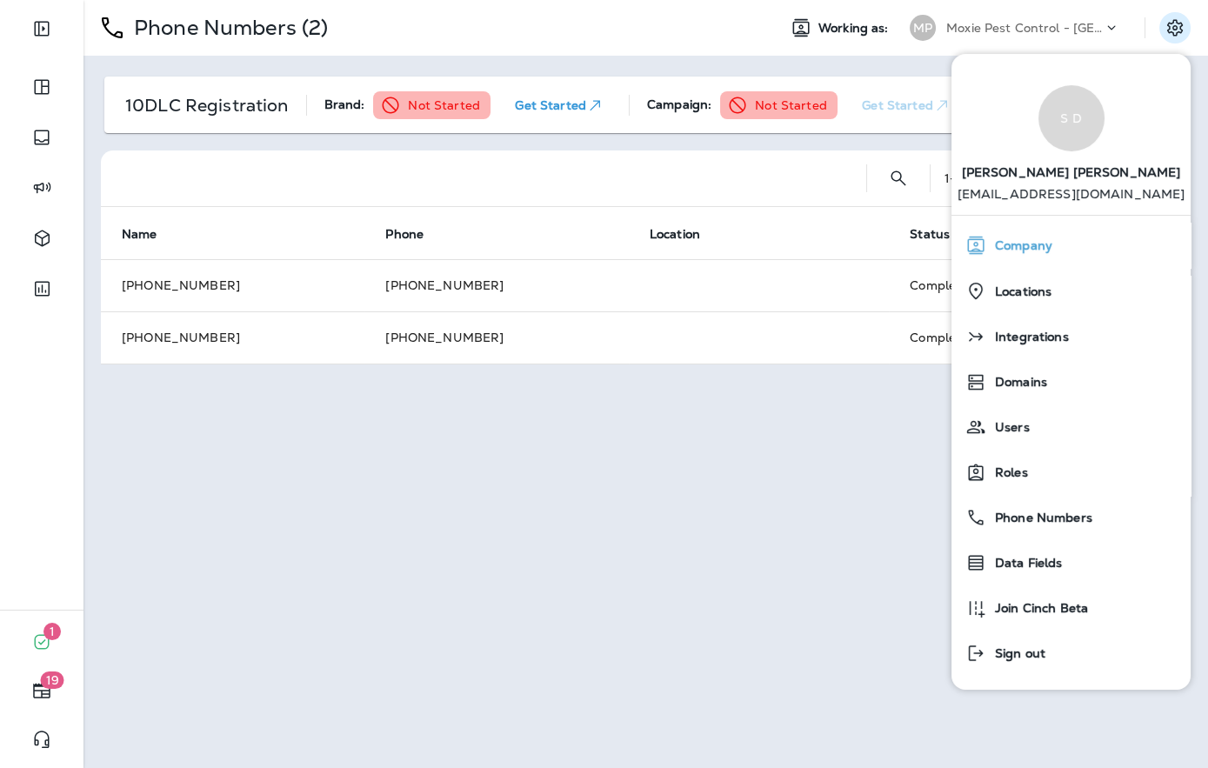
click at [1072, 243] on div "Company" at bounding box center [1071, 245] width 225 height 35
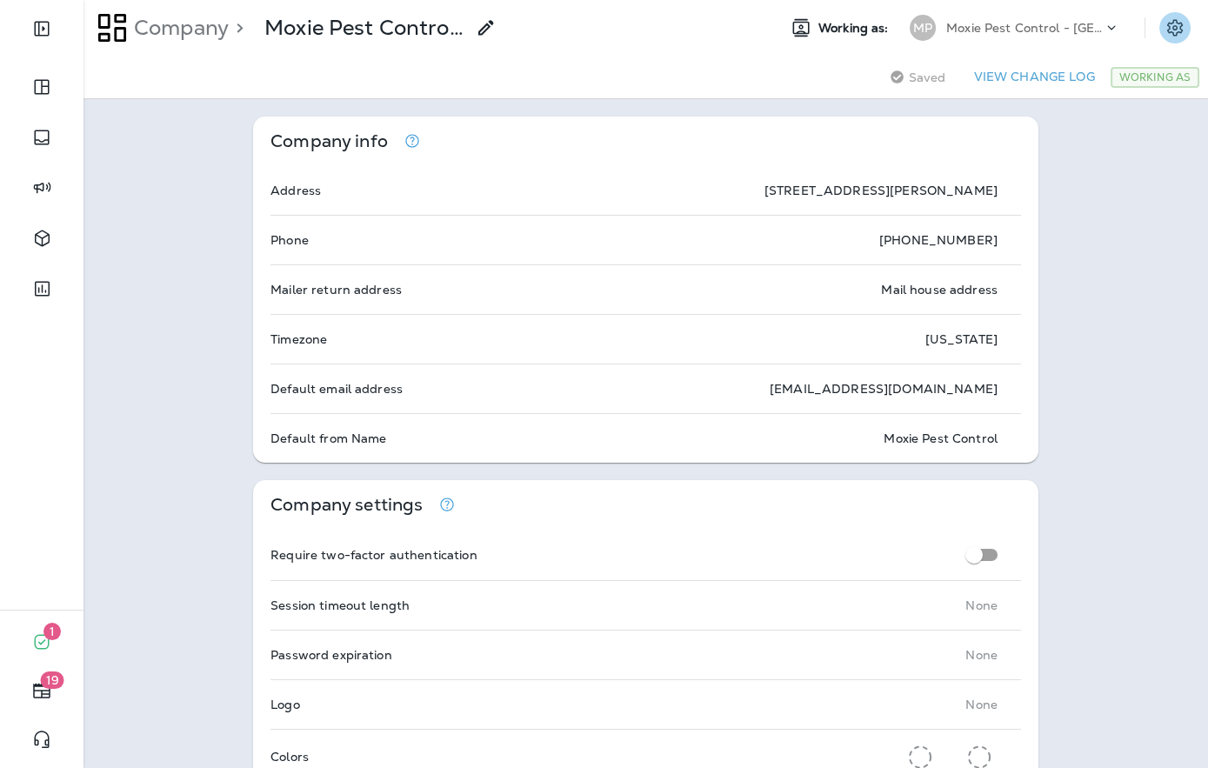
click at [1178, 32] on icon "Settings" at bounding box center [1175, 27] width 16 height 17
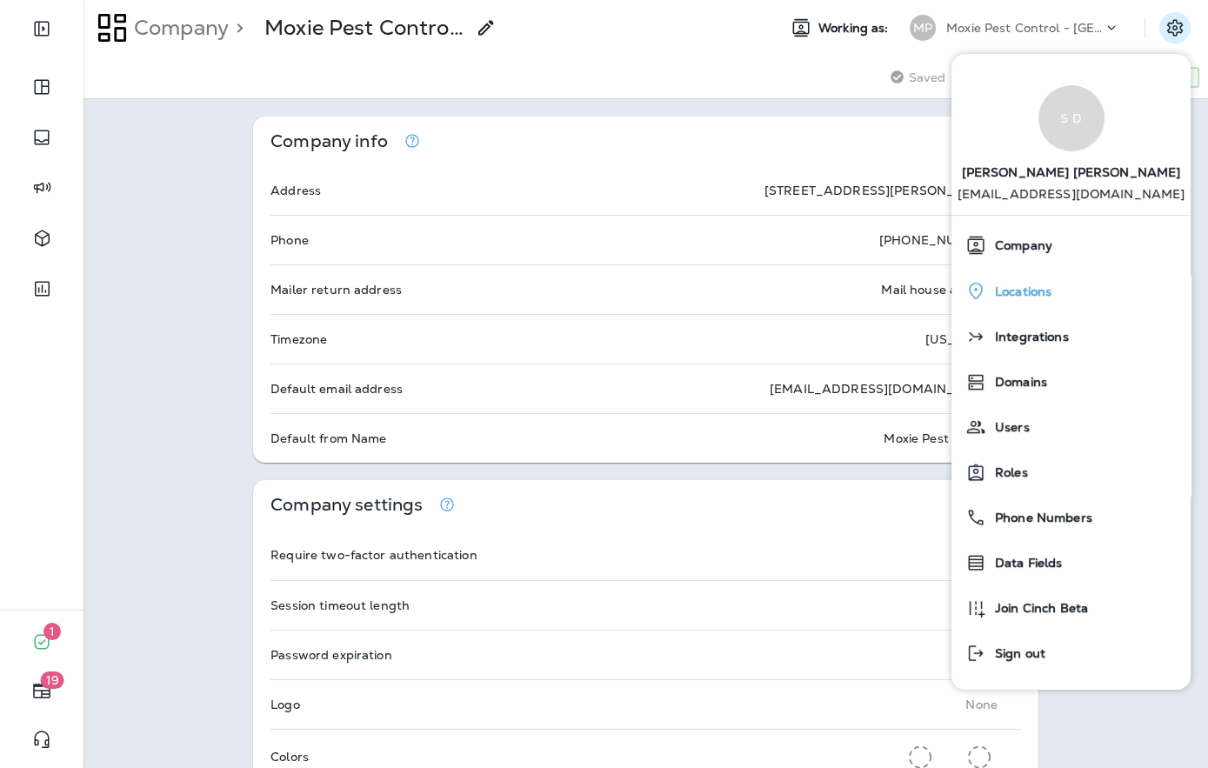
click at [1035, 298] on span "Locations" at bounding box center [1019, 291] width 65 height 15
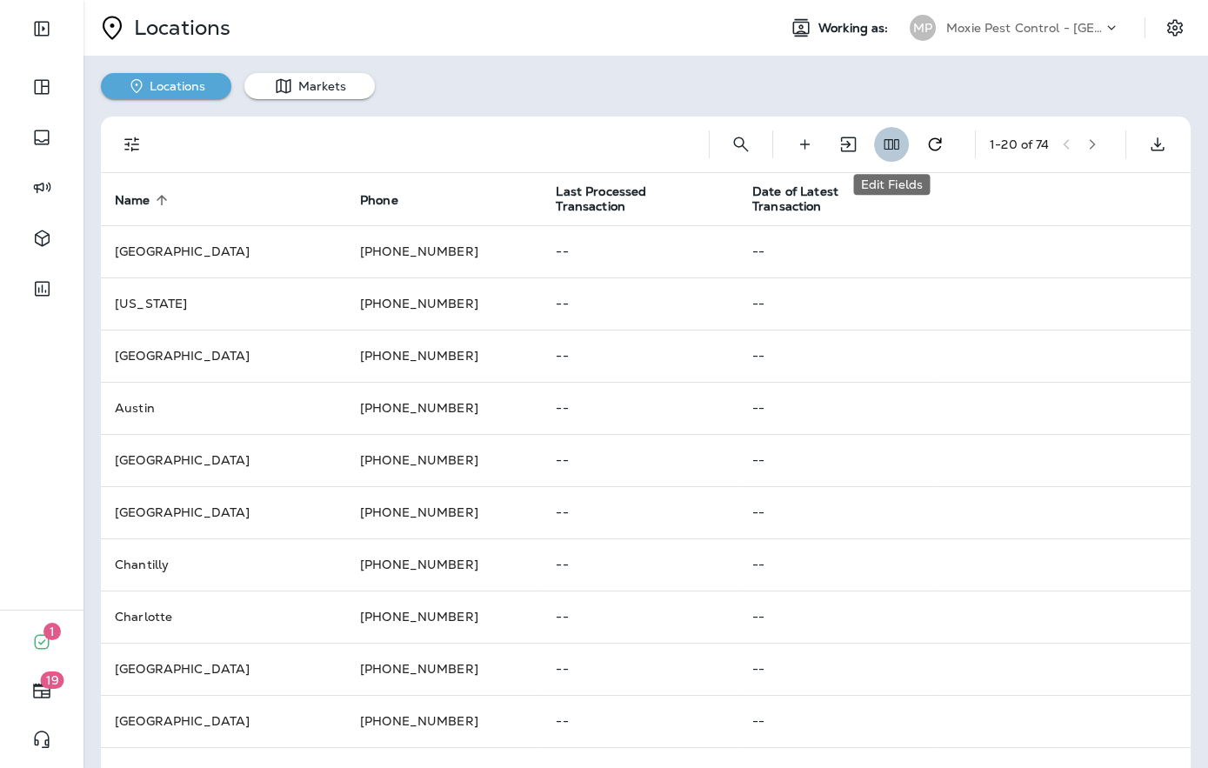
click at [885, 144] on use "Edit Fields" at bounding box center [892, 144] width 15 height 10
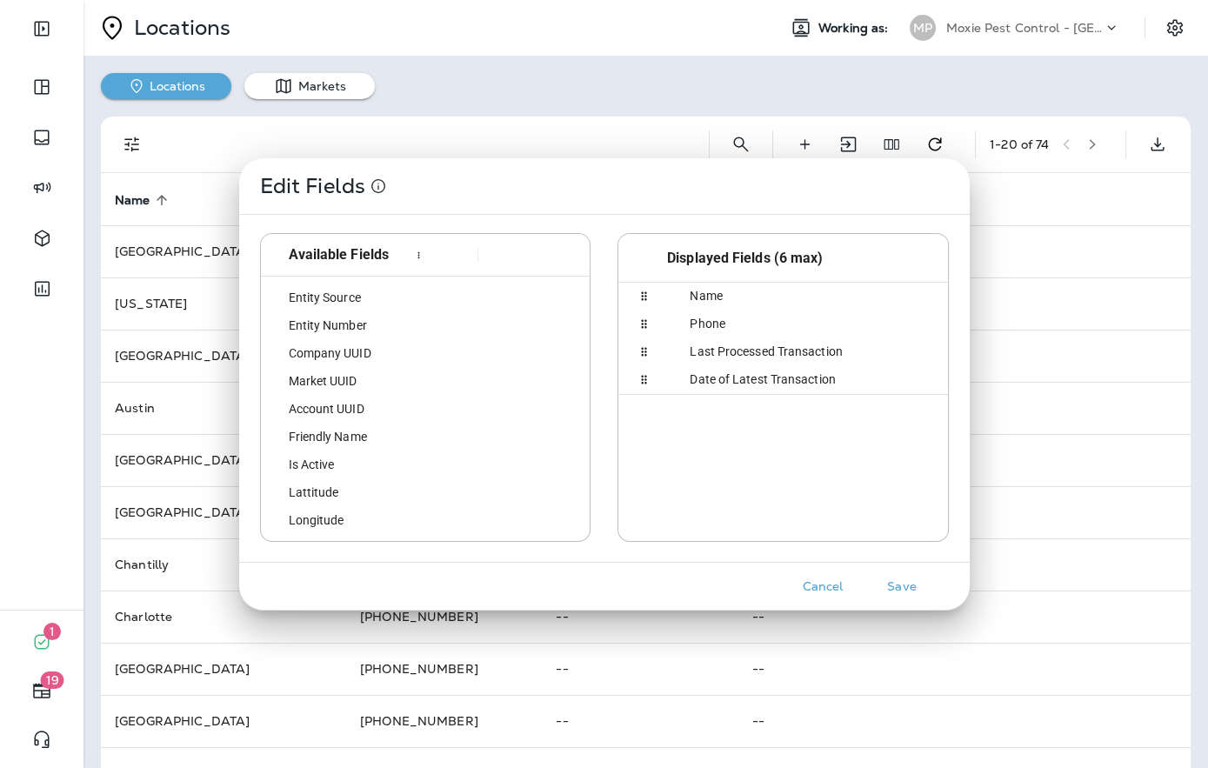
scroll to position [219, 0]
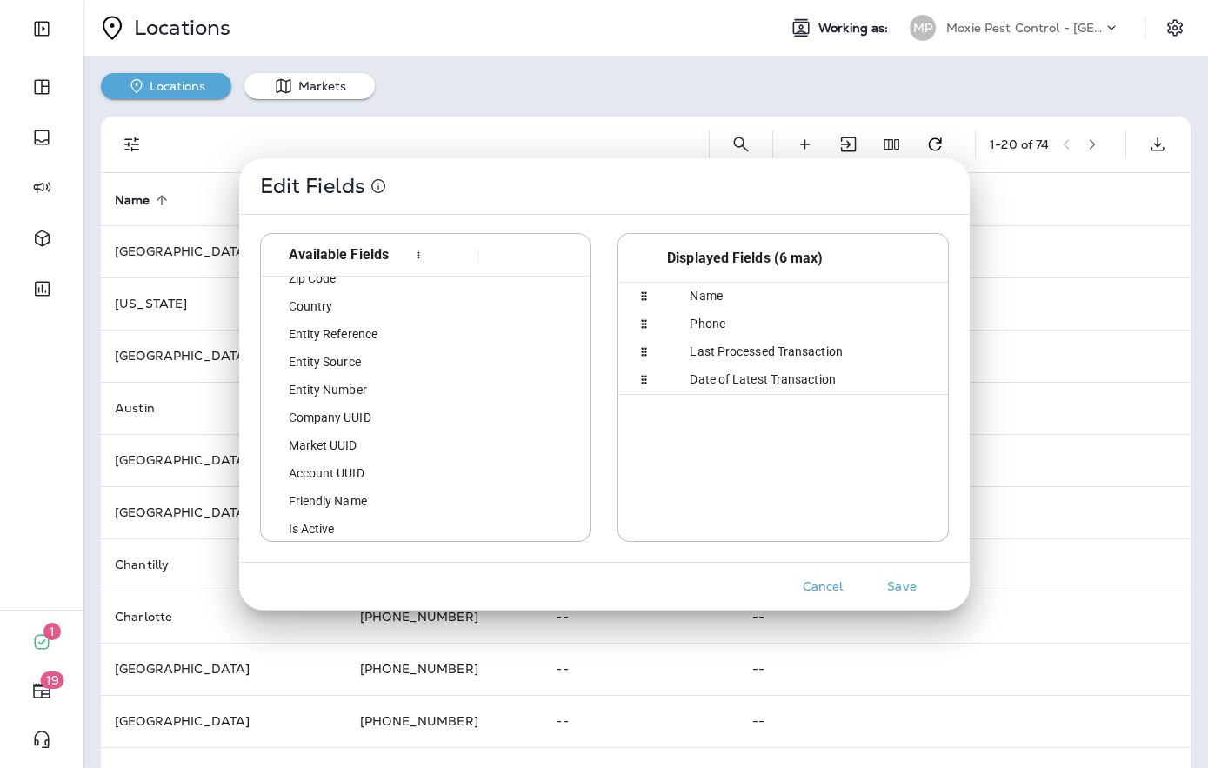
click at [362, 474] on span "Account UUID" at bounding box center [316, 473] width 97 height 14
click at [910, 583] on button "Save" at bounding box center [902, 586] width 65 height 27
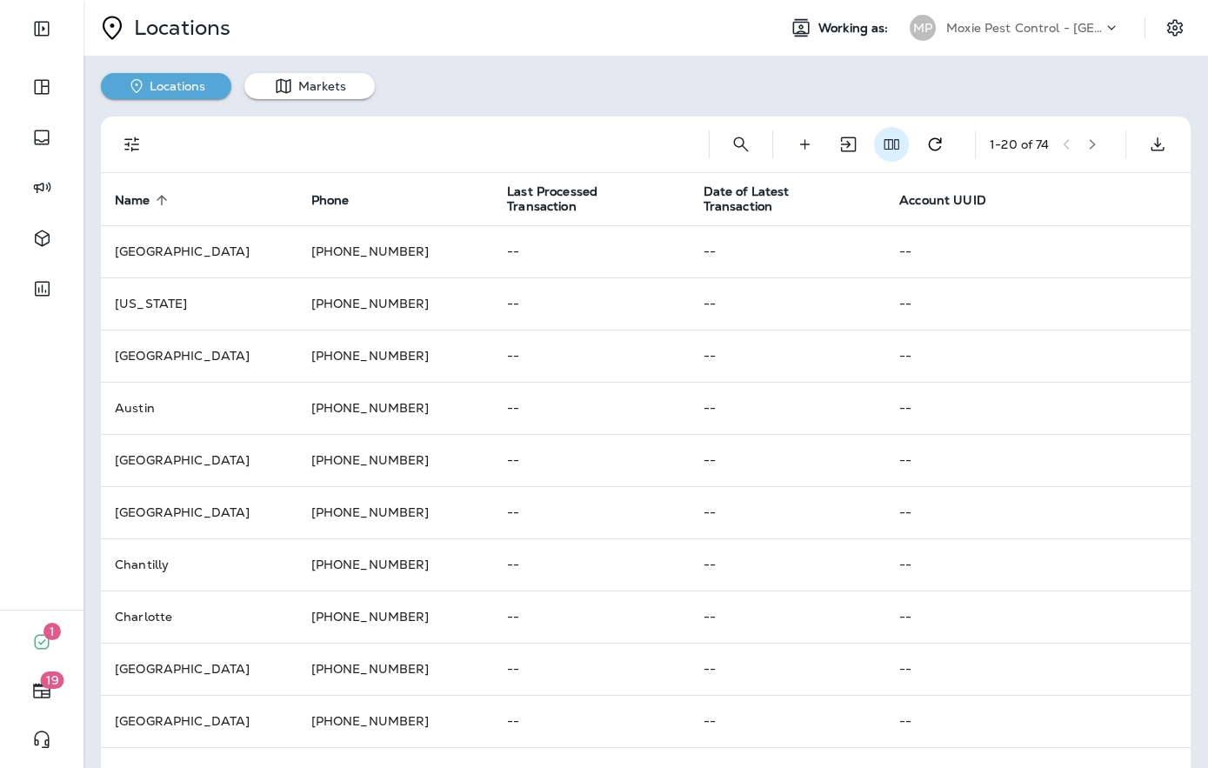
click at [900, 144] on button "Edit Fields" at bounding box center [891, 144] width 35 height 35
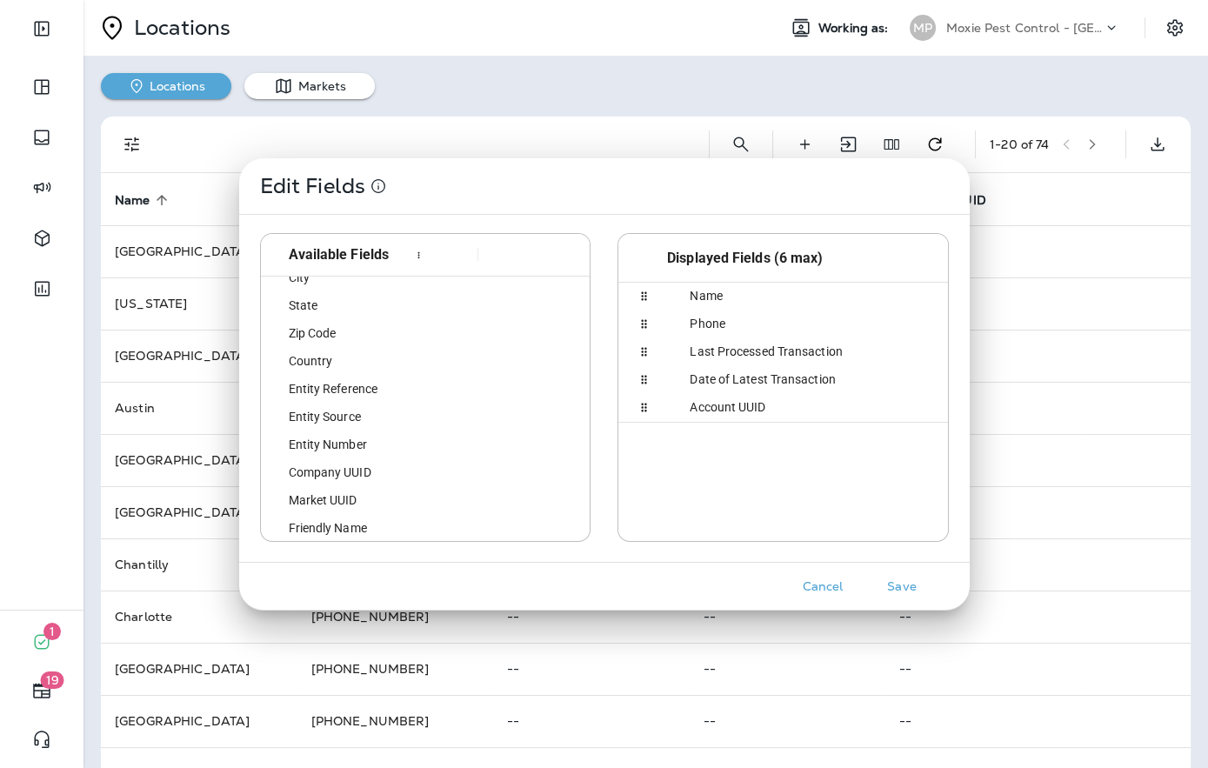
click at [402, 392] on div "Entity Reference" at bounding box center [369, 389] width 202 height 27
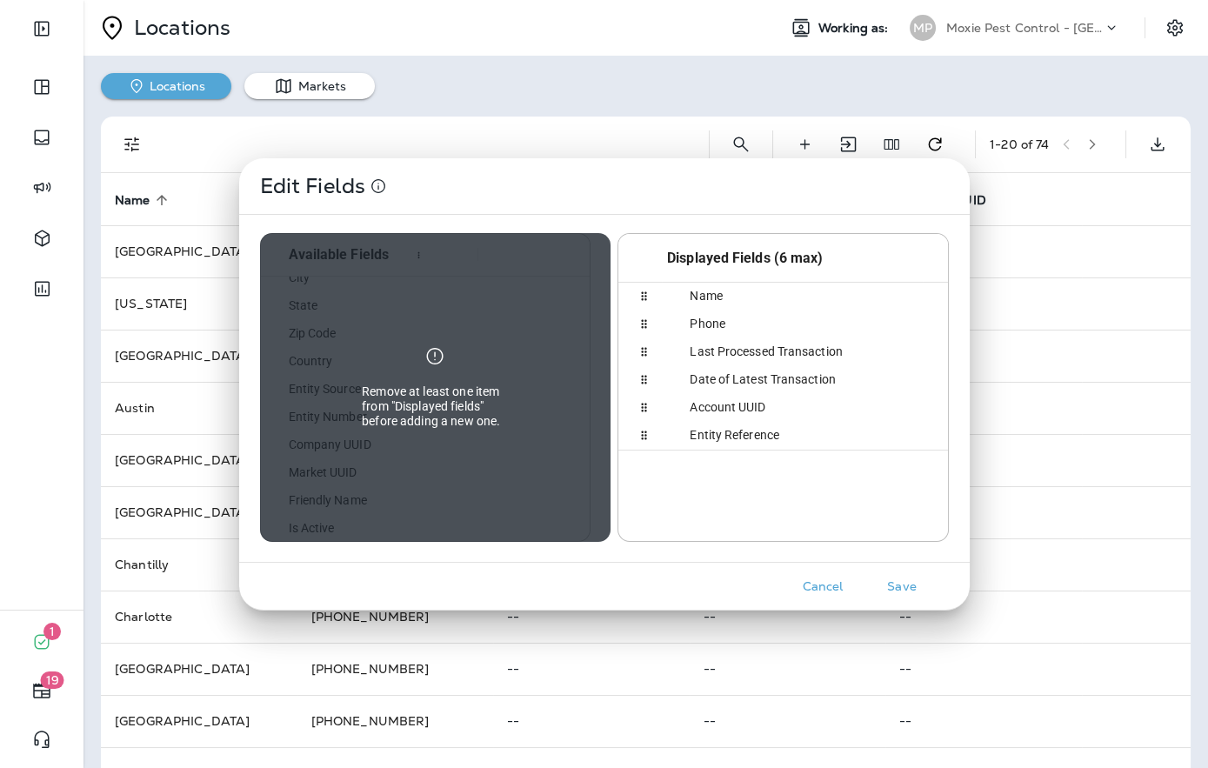
drag, startPoint x: 641, startPoint y: 410, endPoint x: 644, endPoint y: 418, distance: 9.1
click at [720, 414] on div "Account UUID" at bounding box center [791, 407] width 245 height 27
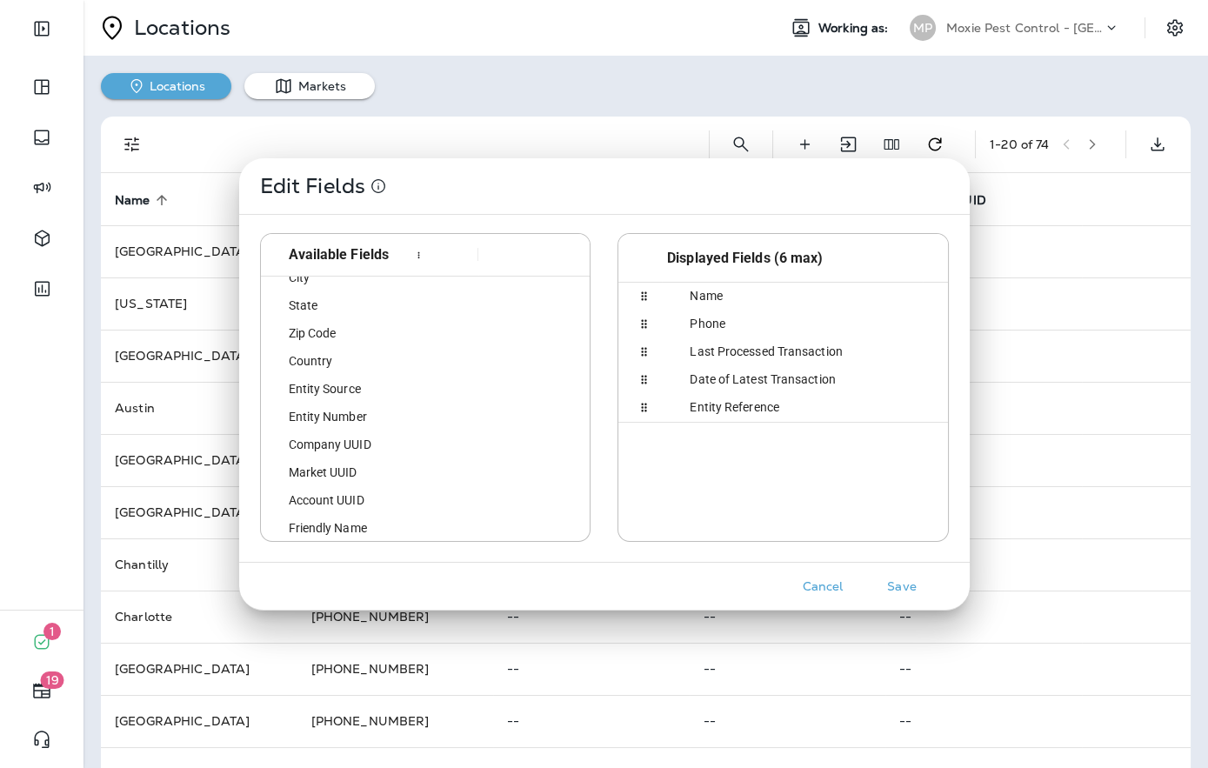
click at [911, 591] on button "Save" at bounding box center [902, 586] width 65 height 27
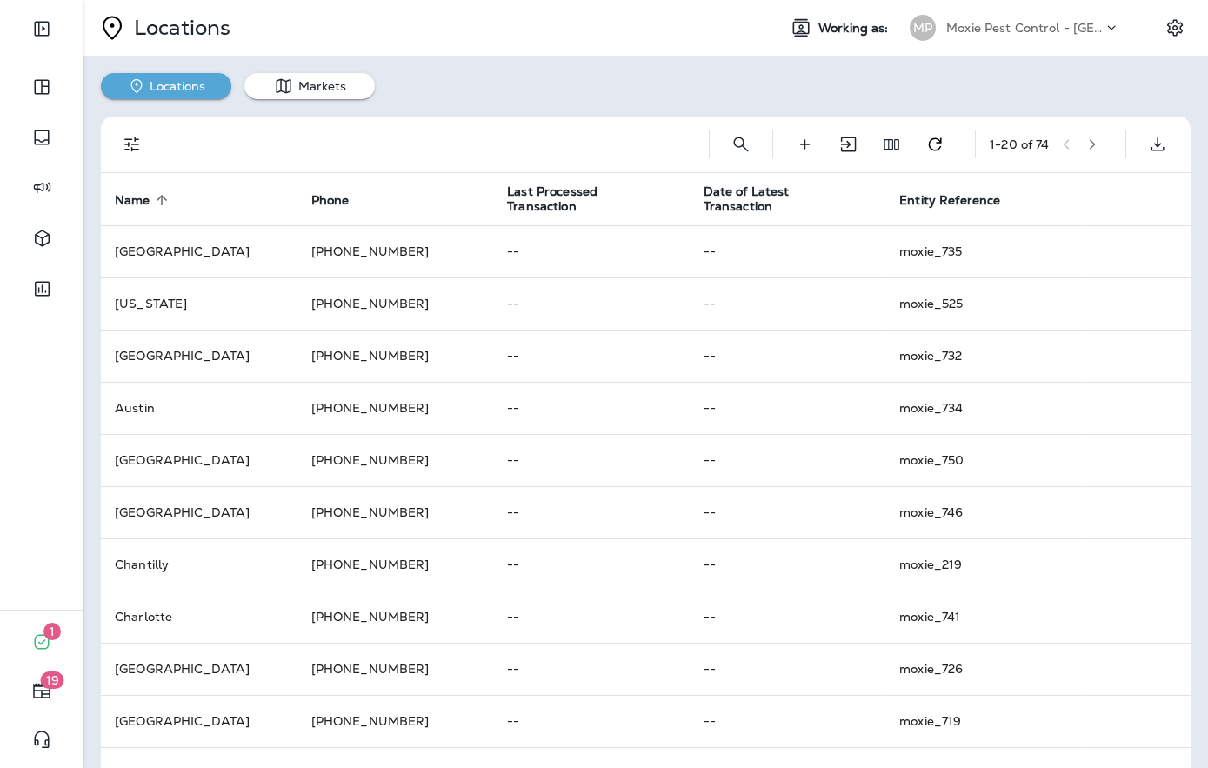
click at [1099, 151] on button "button" at bounding box center [1093, 144] width 26 height 26
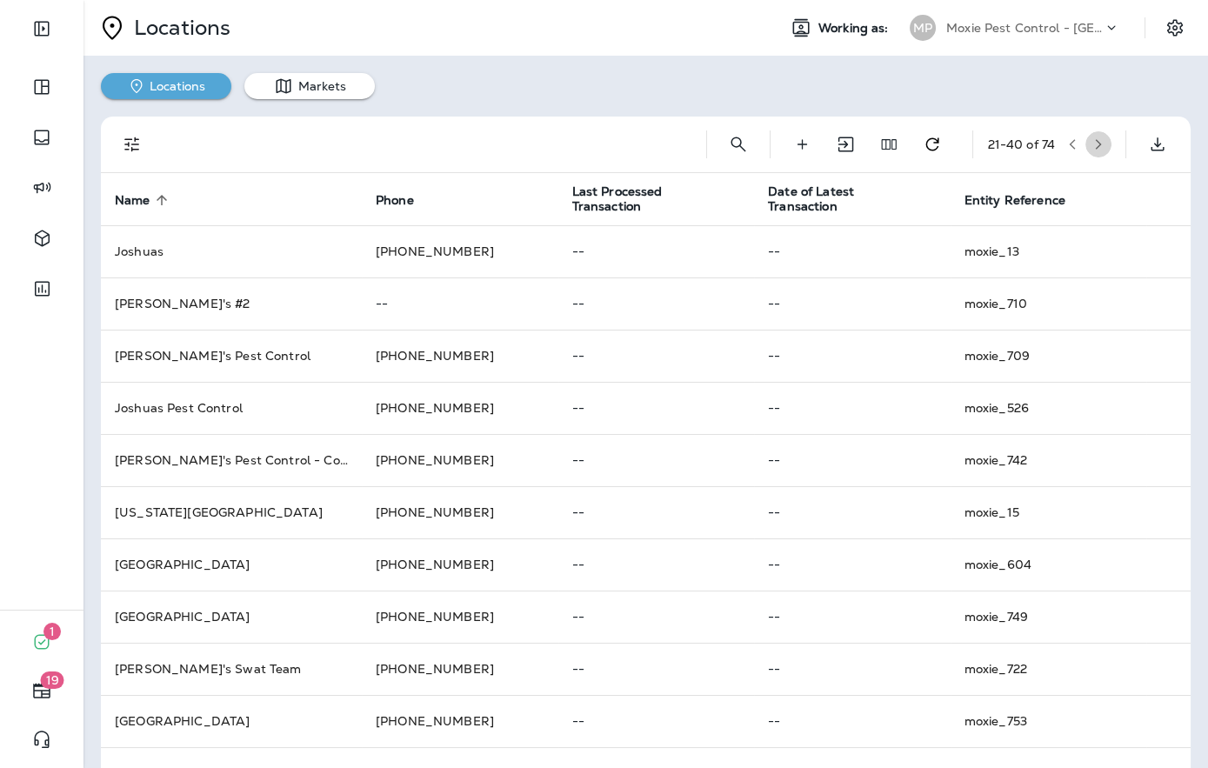
click at [1103, 139] on icon "button" at bounding box center [1099, 144] width 12 height 12
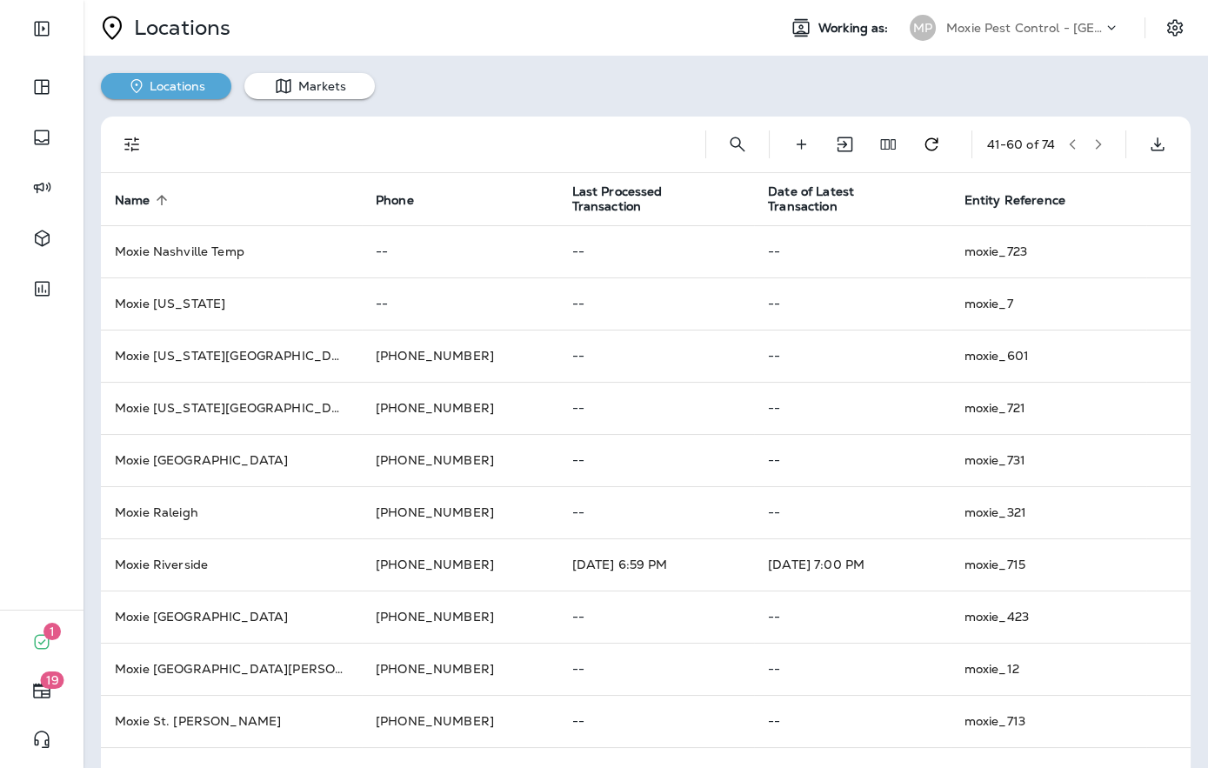
click at [913, 339] on td "--" at bounding box center [852, 356] width 197 height 52
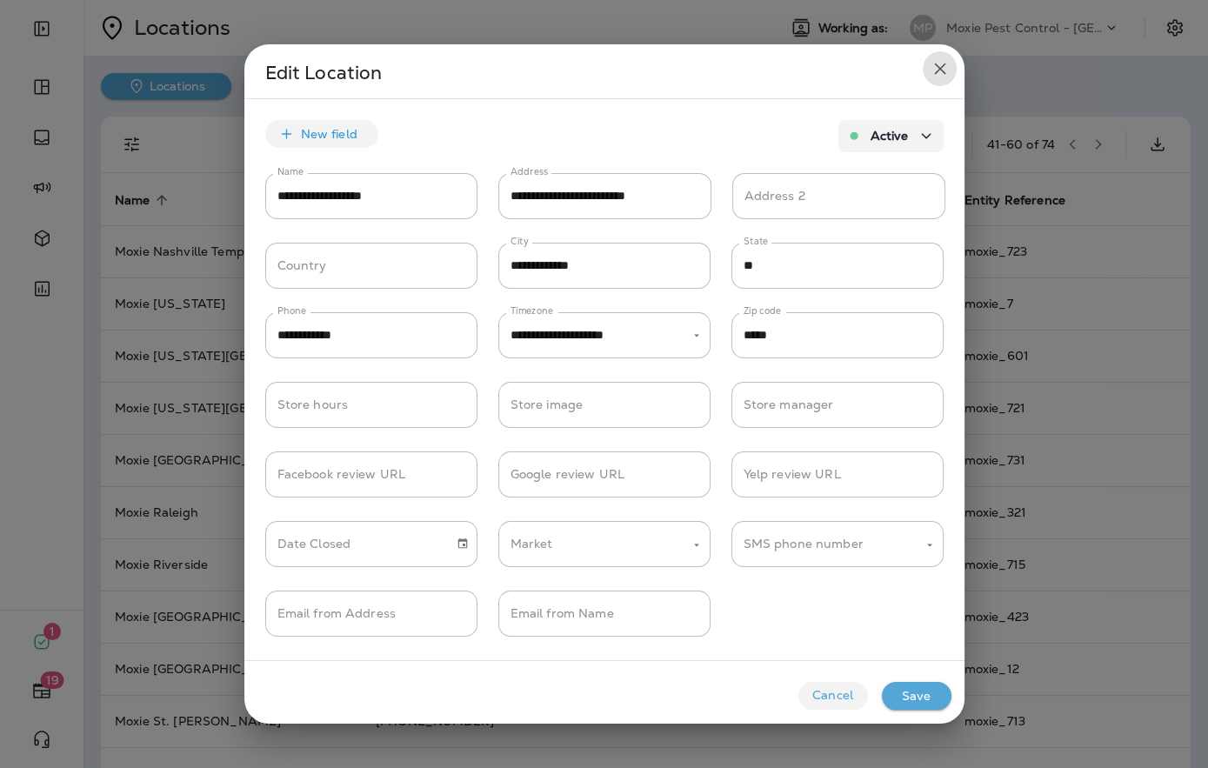
click at [934, 76] on icon "close" at bounding box center [940, 68] width 21 height 21
